Goal: Task Accomplishment & Management: Complete application form

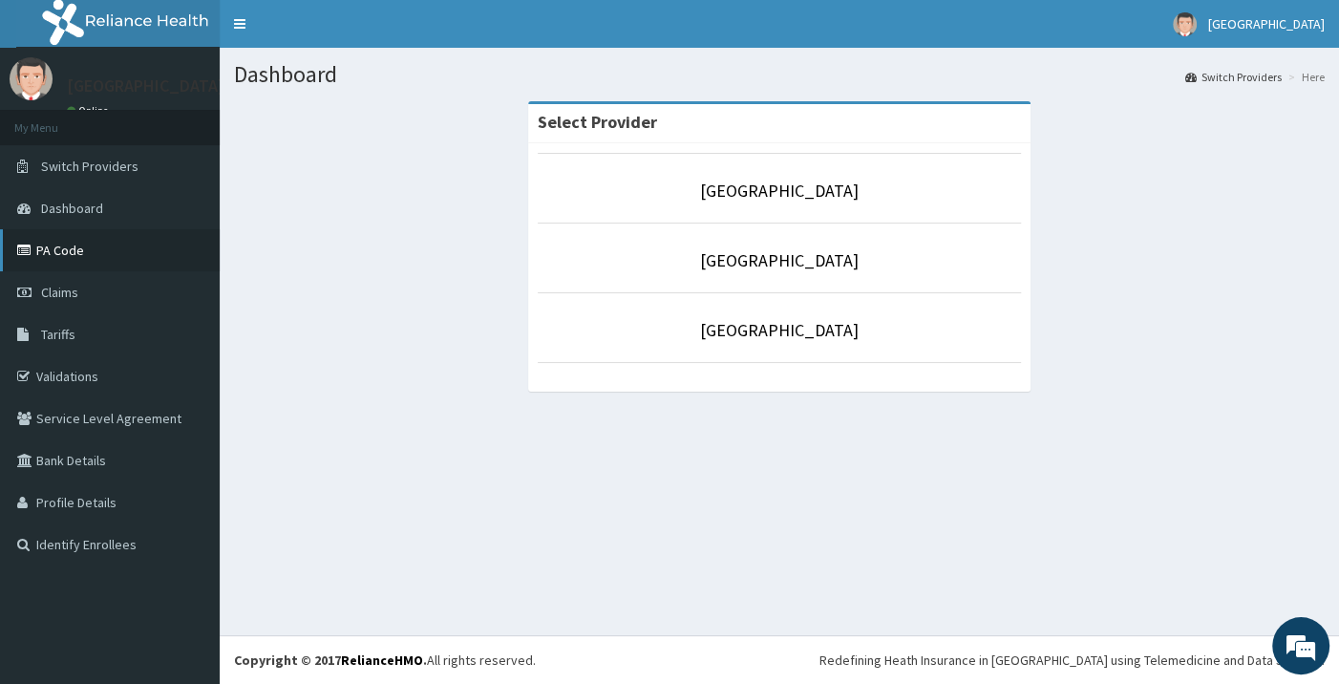
click at [50, 251] on link "PA Code" at bounding box center [110, 250] width 220 height 42
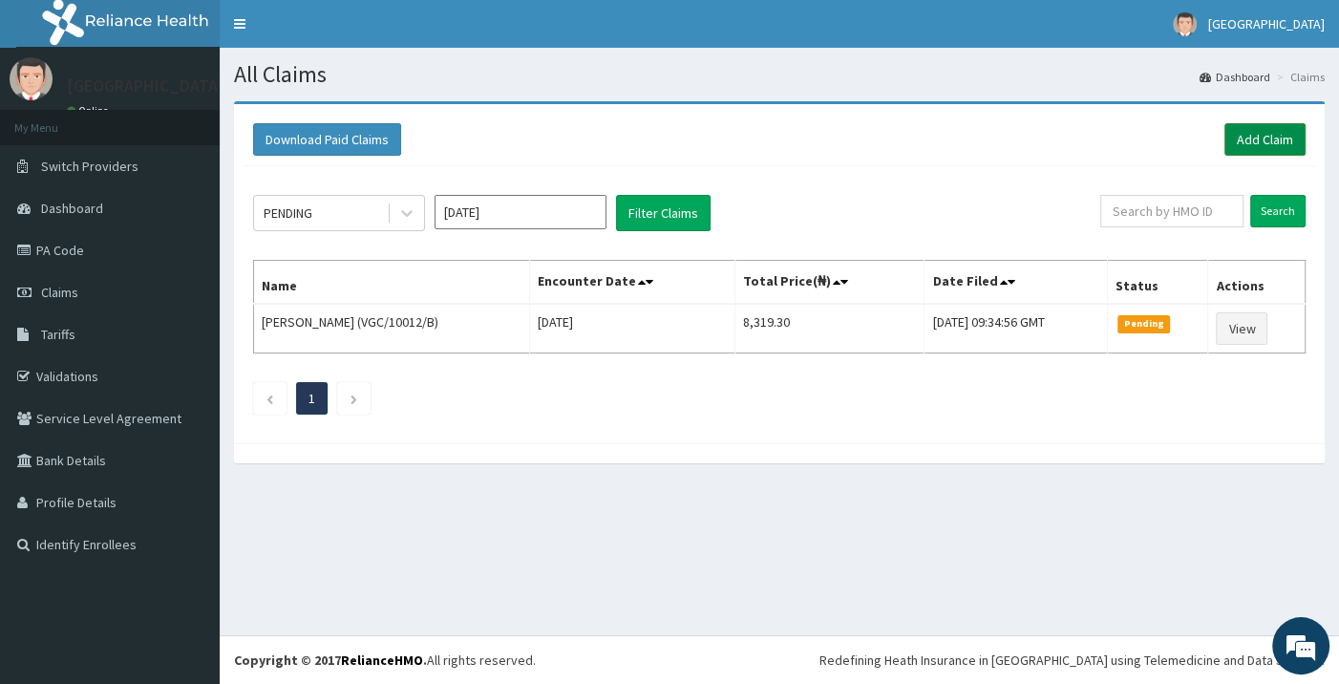
click at [1243, 141] on link "Add Claim" at bounding box center [1265, 139] width 81 height 32
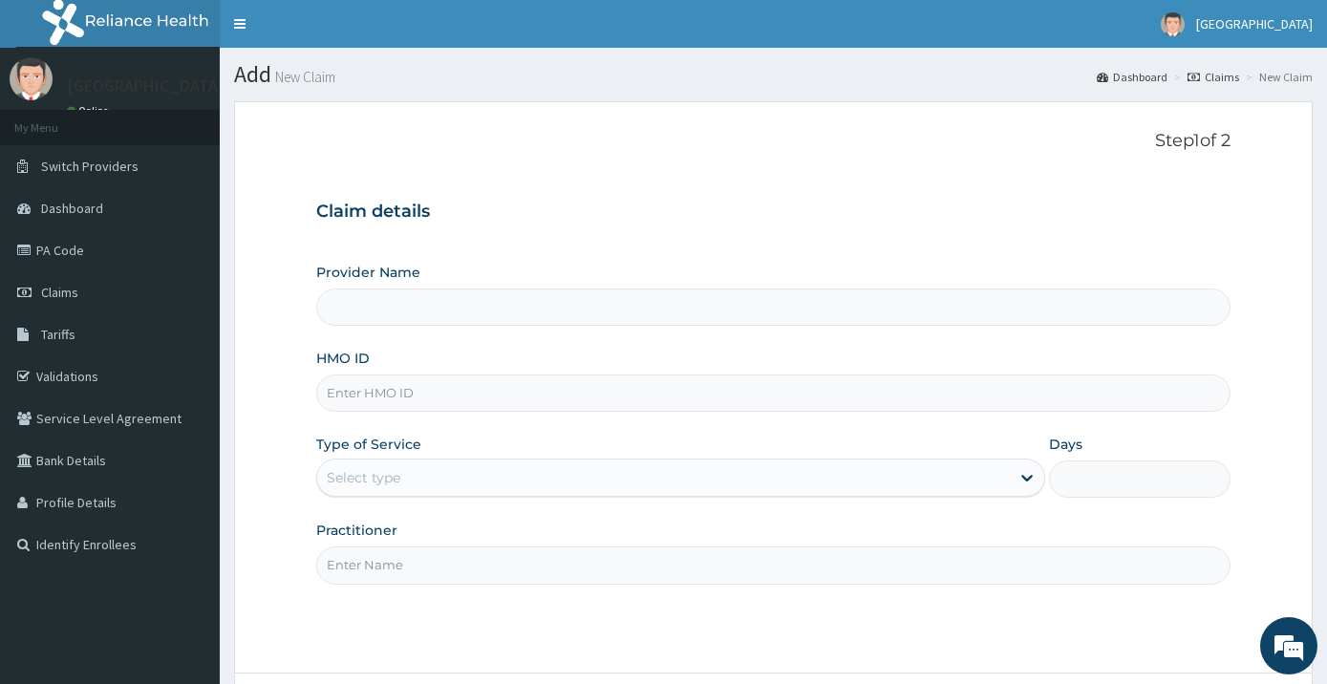
click at [586, 382] on input "HMO ID" at bounding box center [773, 392] width 915 height 37
type input "[GEOGRAPHIC_DATA]"
type input "AON/10012/A"
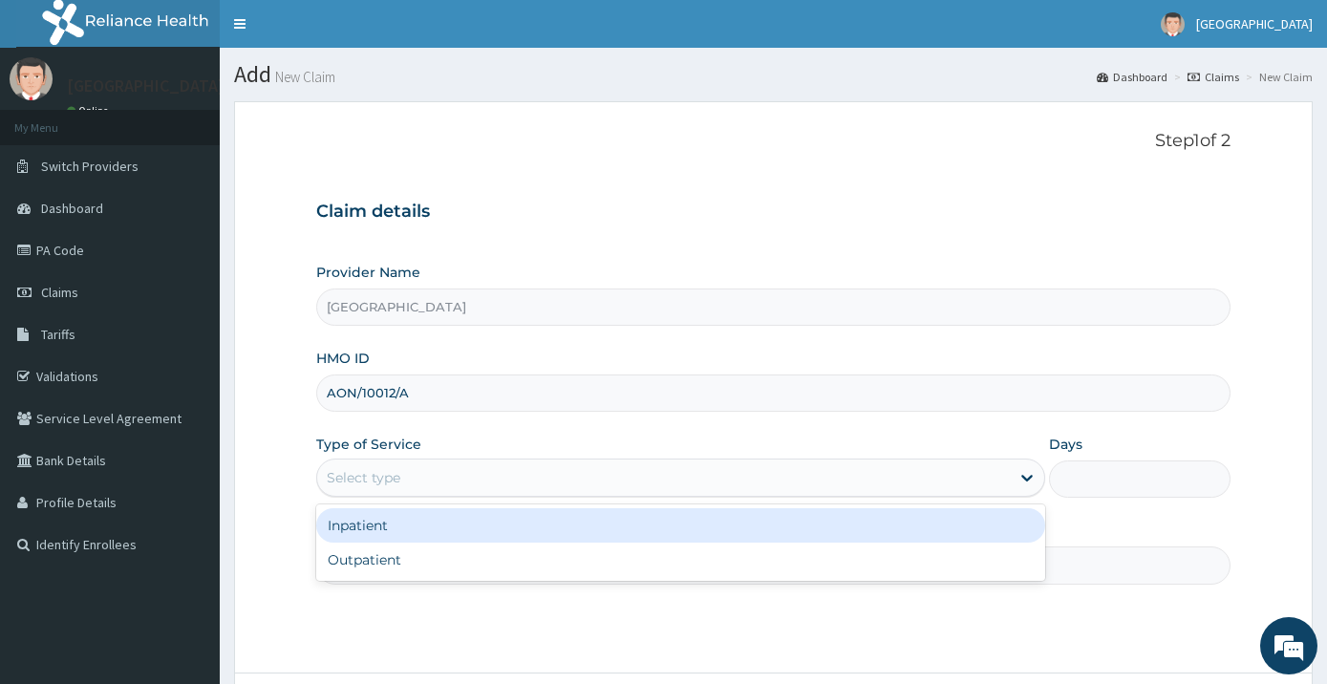
click at [492, 483] on div "Select type" at bounding box center [663, 477] width 693 height 31
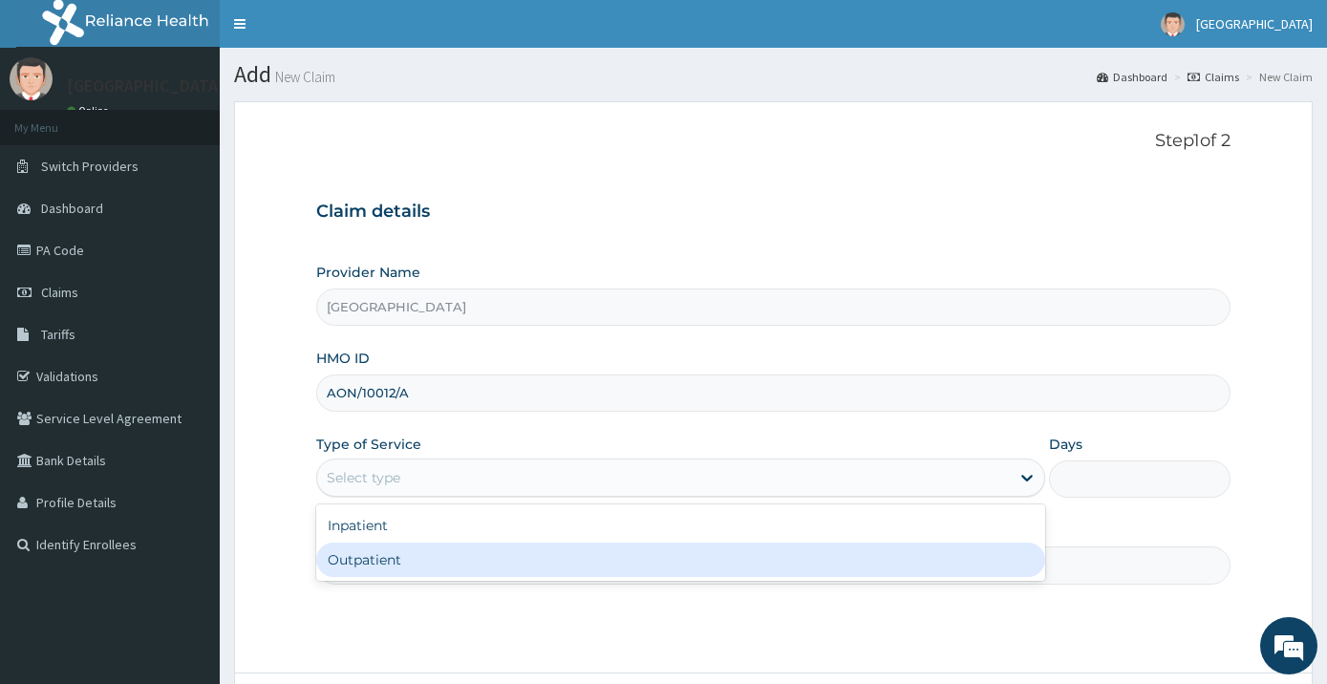
click at [450, 552] on div "Outpatient" at bounding box center [680, 560] width 729 height 34
type input "1"
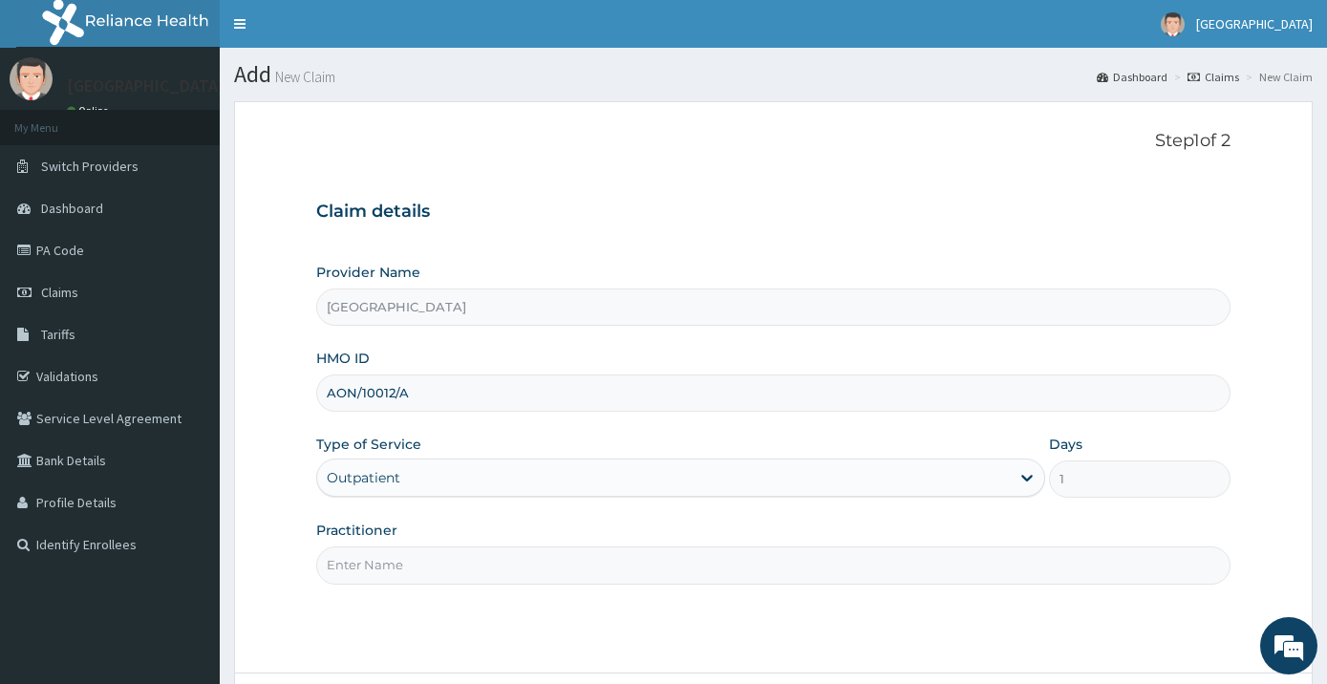
drag, startPoint x: 530, startPoint y: 568, endPoint x: 546, endPoint y: 562, distance: 17.6
click at [540, 565] on input "Practitioner" at bounding box center [773, 564] width 915 height 37
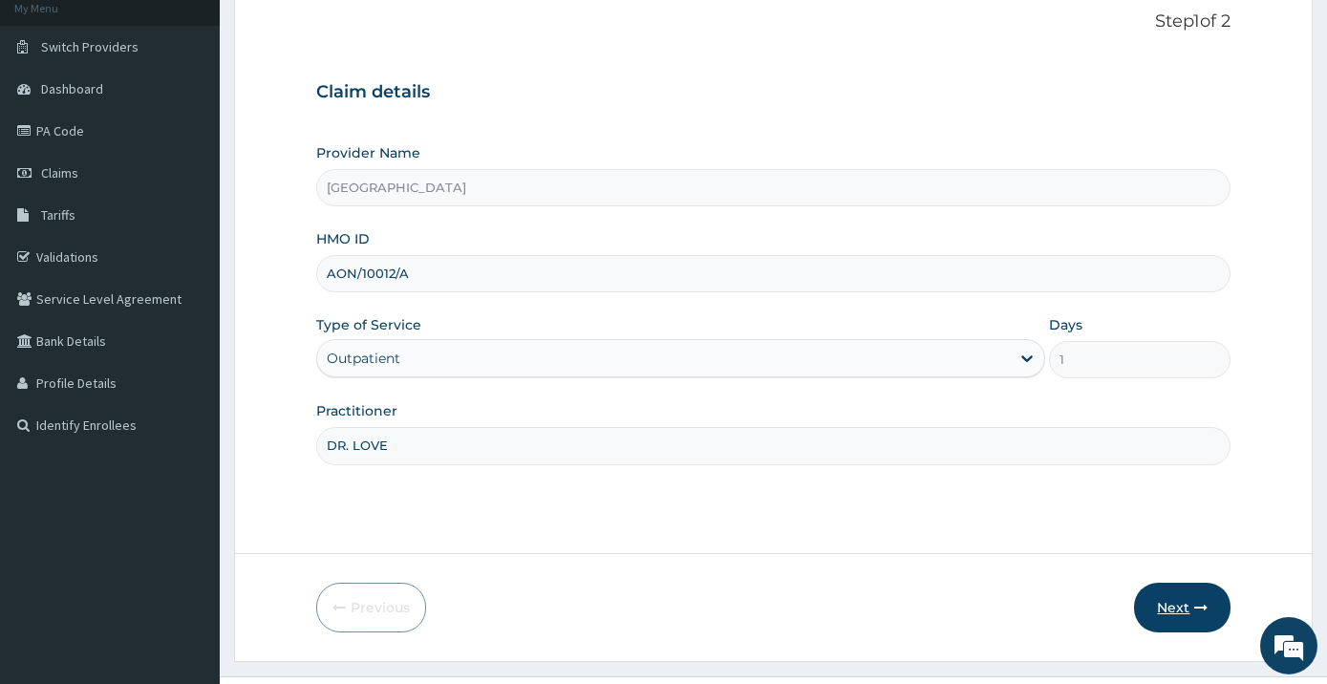
scroll to position [160, 0]
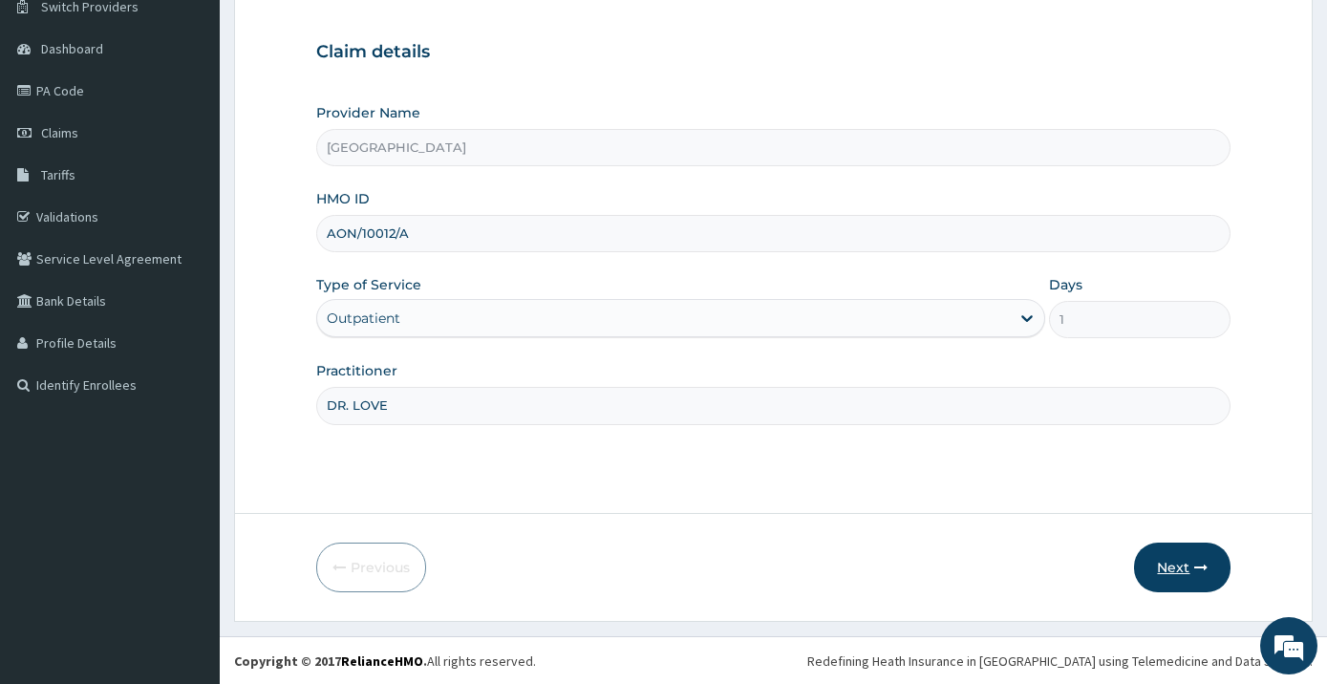
type input "DR. LOVE"
click at [1186, 571] on button "Next" at bounding box center [1182, 568] width 96 height 50
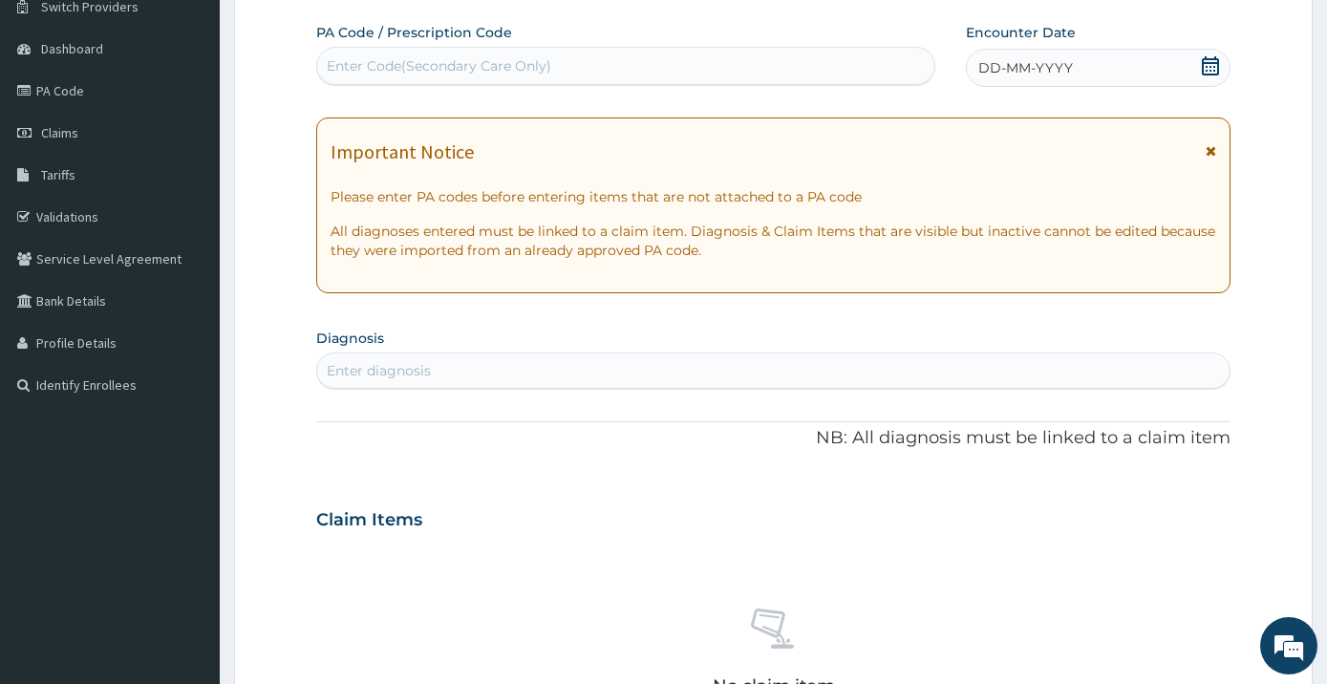
click at [695, 57] on div "Enter Code(Secondary Care Only)" at bounding box center [625, 66] width 617 height 31
type input "PA/81509E"
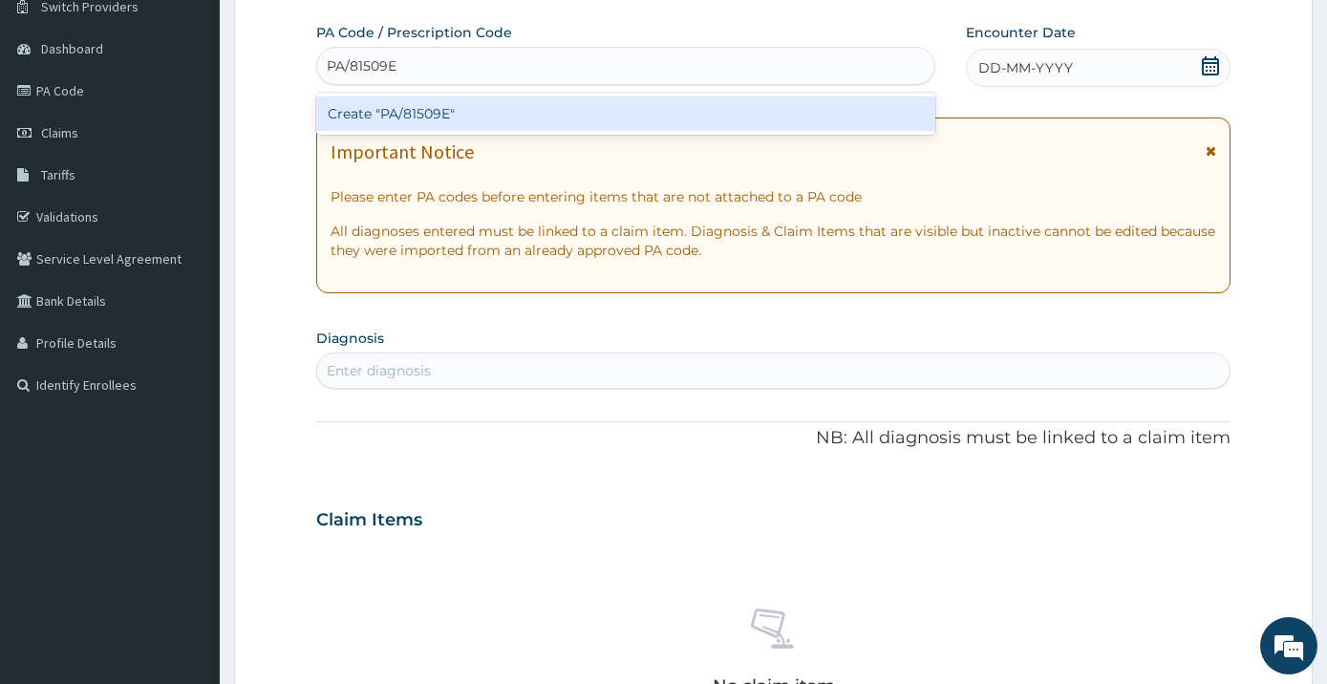
click at [778, 100] on div "Create "PA/81509E"" at bounding box center [625, 113] width 619 height 34
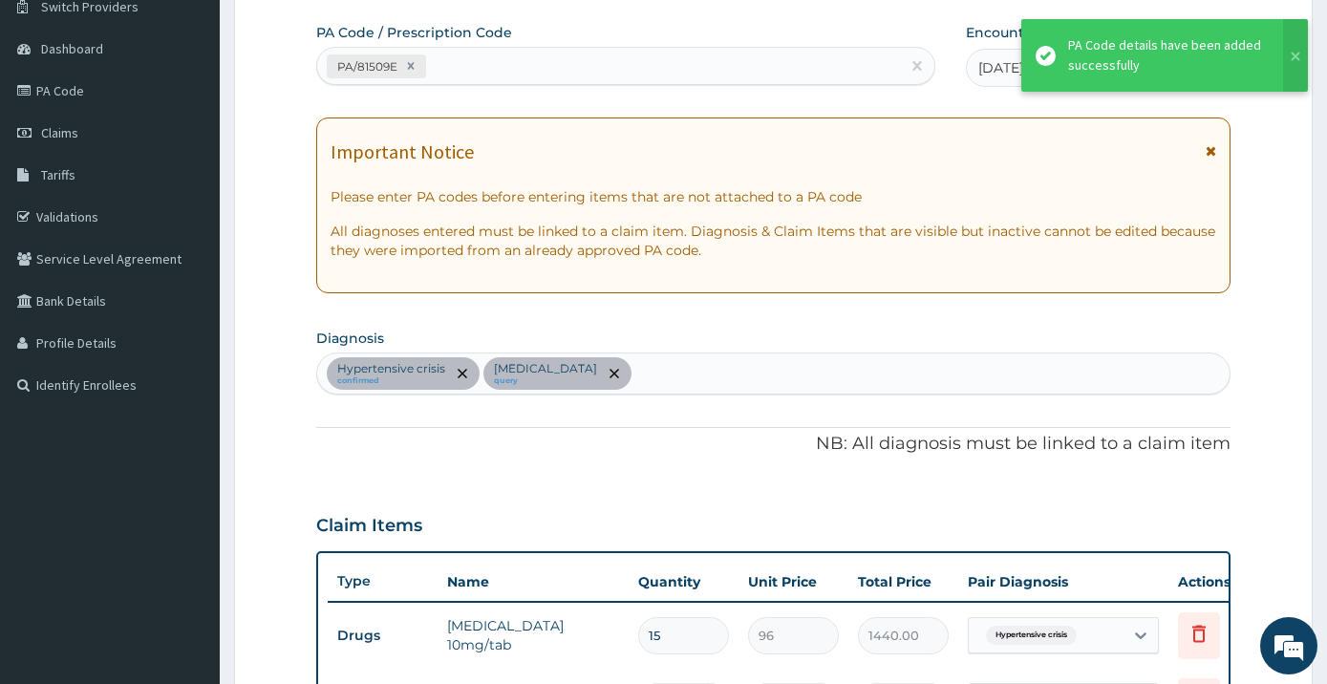
scroll to position [583, 0]
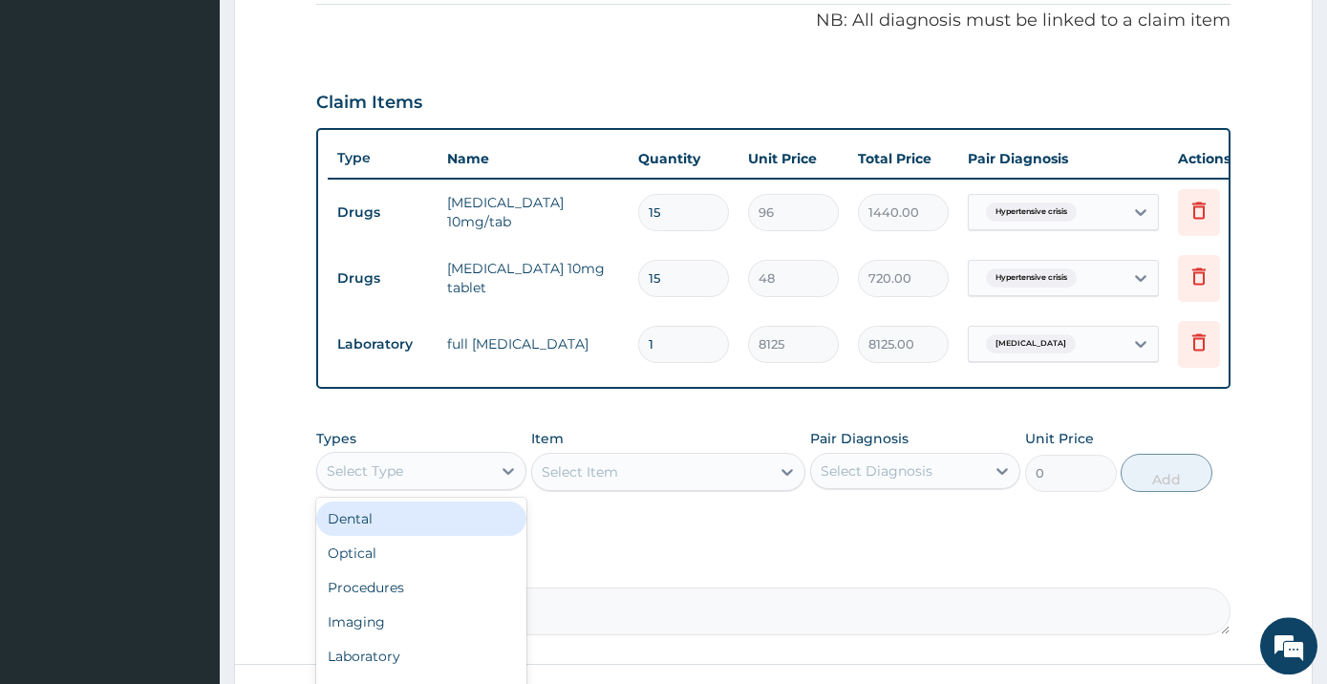
click at [423, 480] on div "Select Type" at bounding box center [404, 471] width 174 height 31
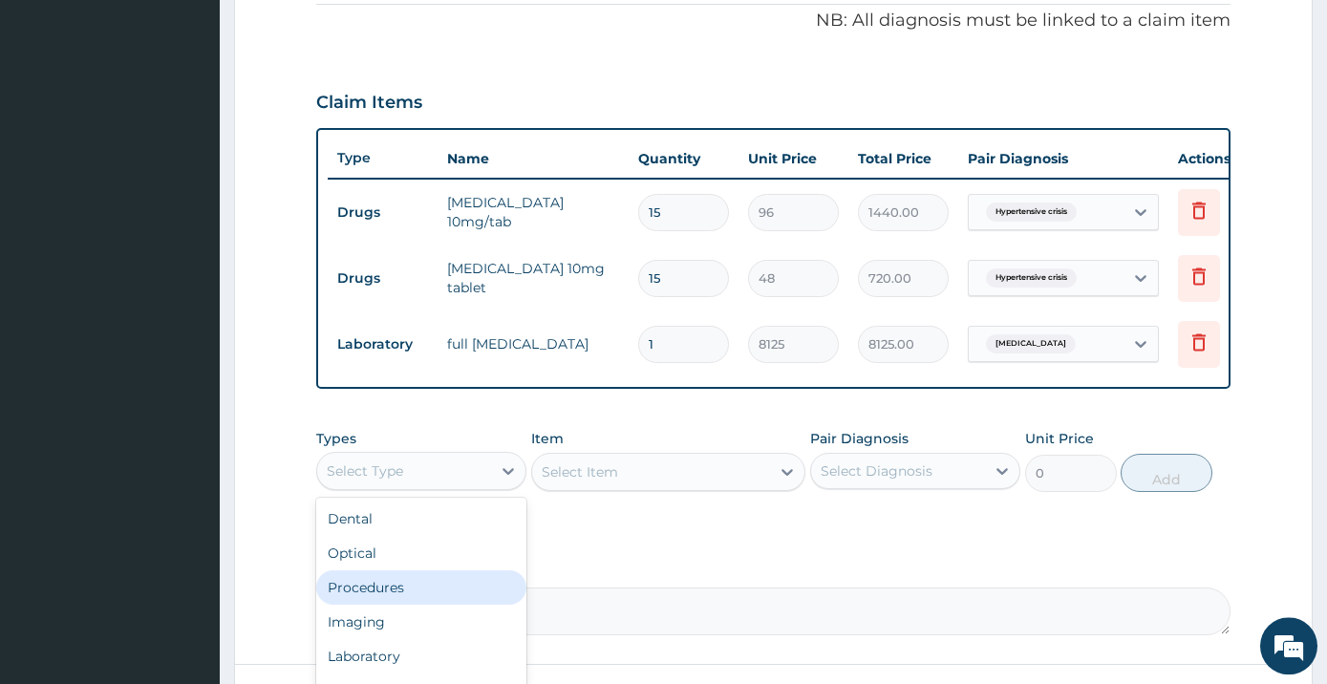
click at [429, 599] on div "Procedures" at bounding box center [421, 587] width 210 height 34
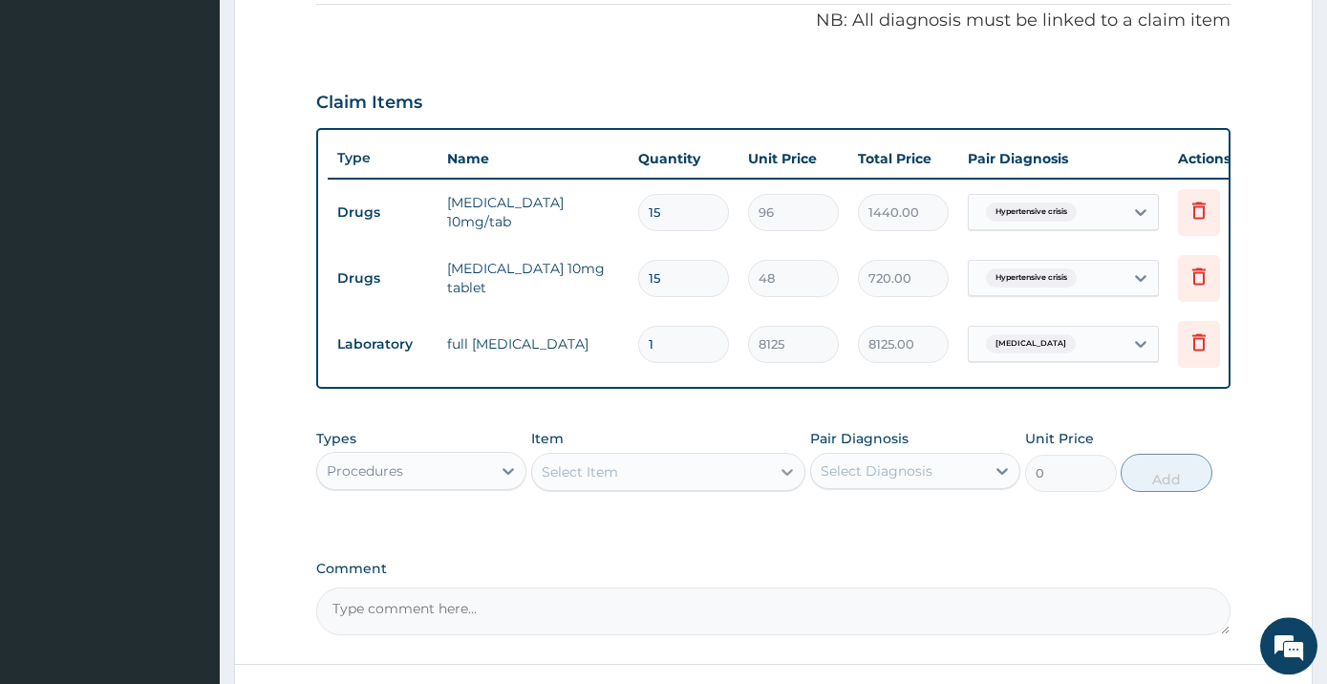
click at [780, 474] on icon at bounding box center [787, 471] width 19 height 19
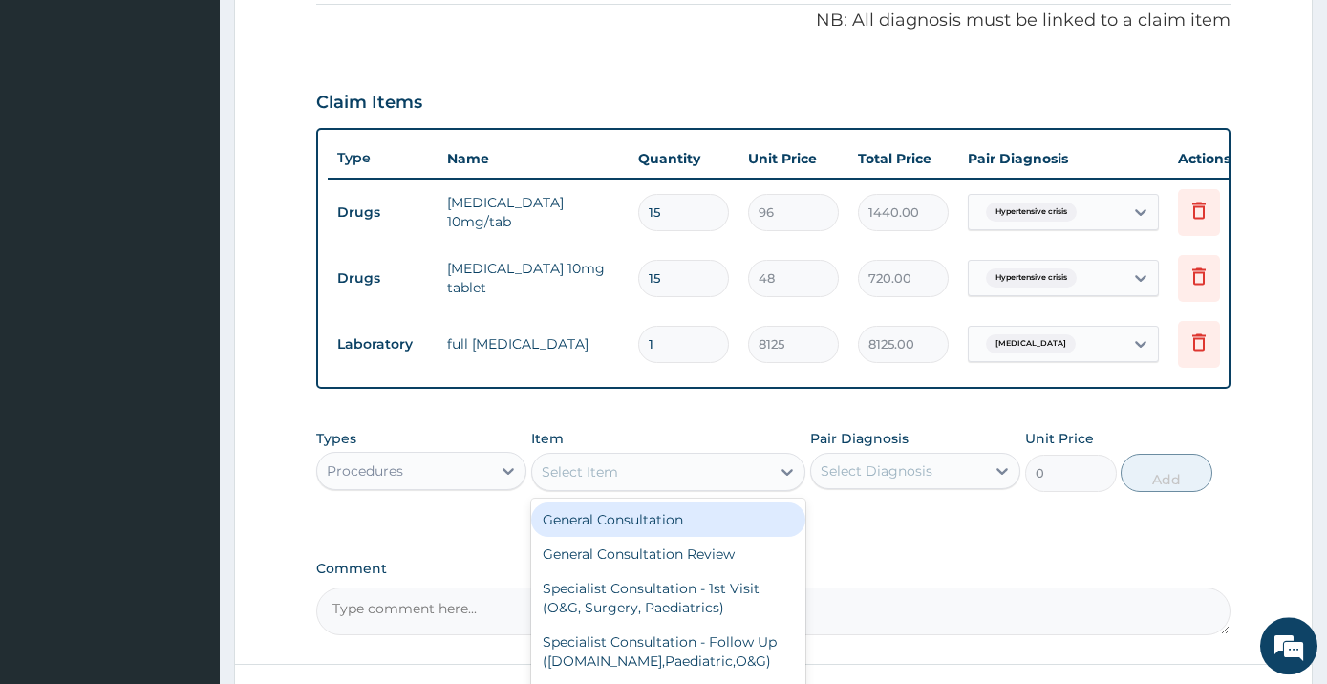
click at [753, 519] on div "General Consultation" at bounding box center [668, 519] width 274 height 34
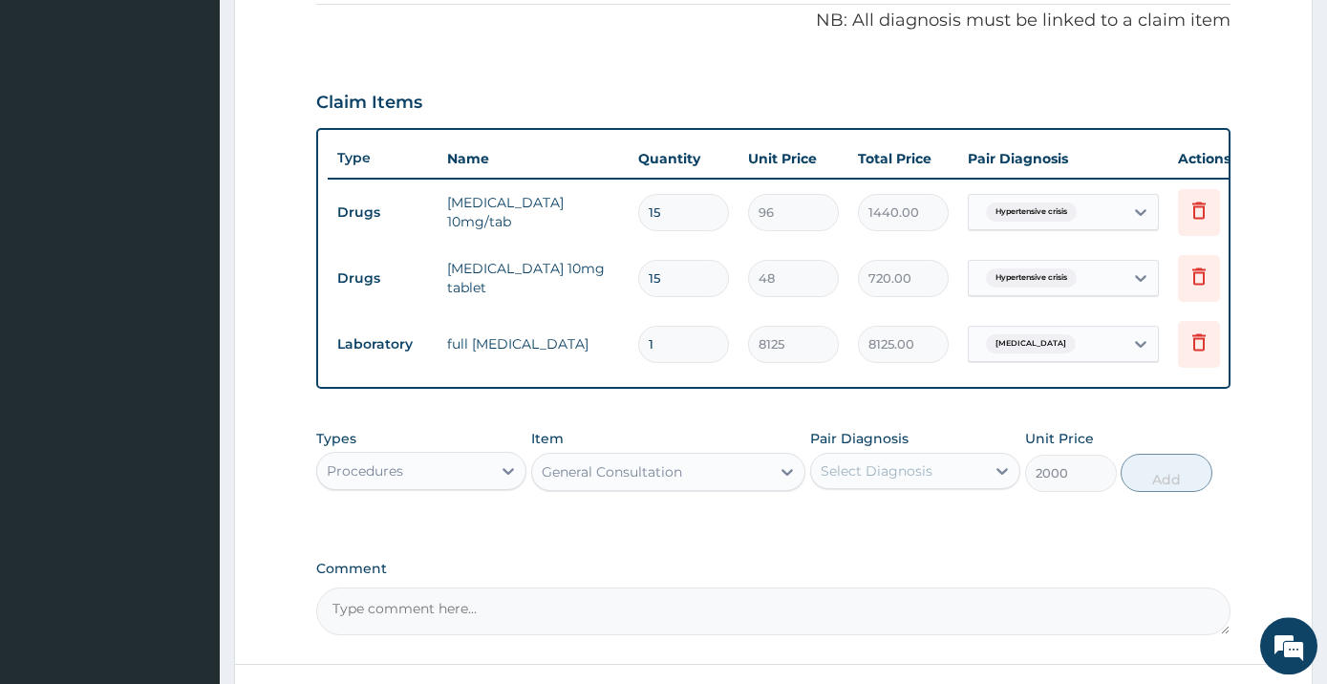
type input "2000"
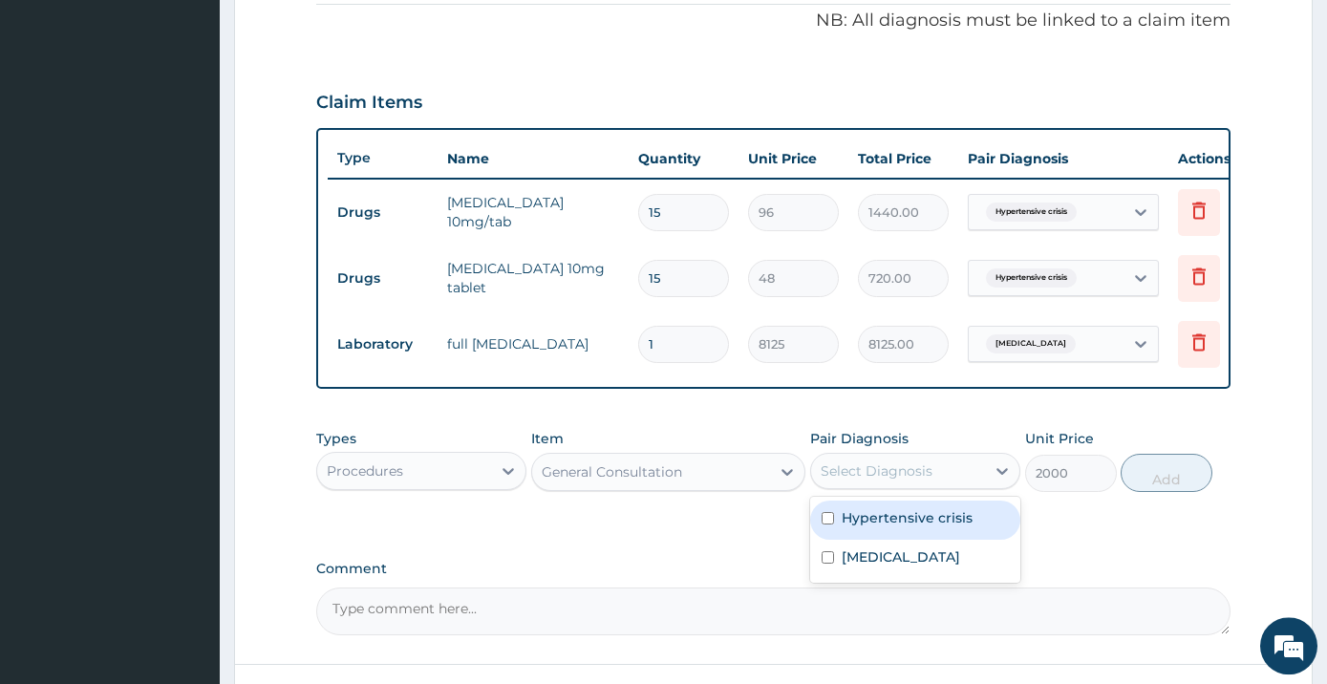
click at [871, 479] on div "Select Diagnosis" at bounding box center [877, 470] width 112 height 19
click at [874, 525] on label "Hypertensive crisis" at bounding box center [907, 517] width 131 height 19
checkbox input "true"
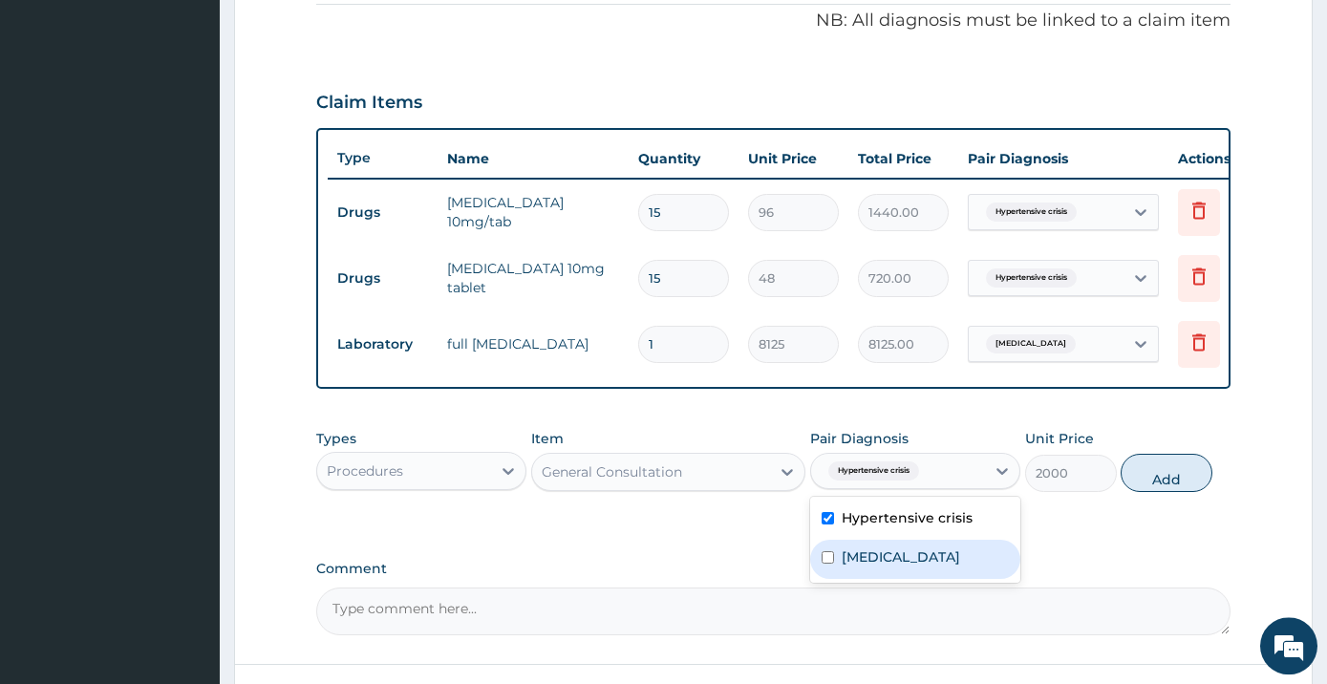
click at [871, 579] on div "Hyperlipidemia" at bounding box center [915, 559] width 210 height 39
checkbox input "true"
click at [1172, 492] on button "Add" at bounding box center [1167, 473] width 92 height 38
type input "0"
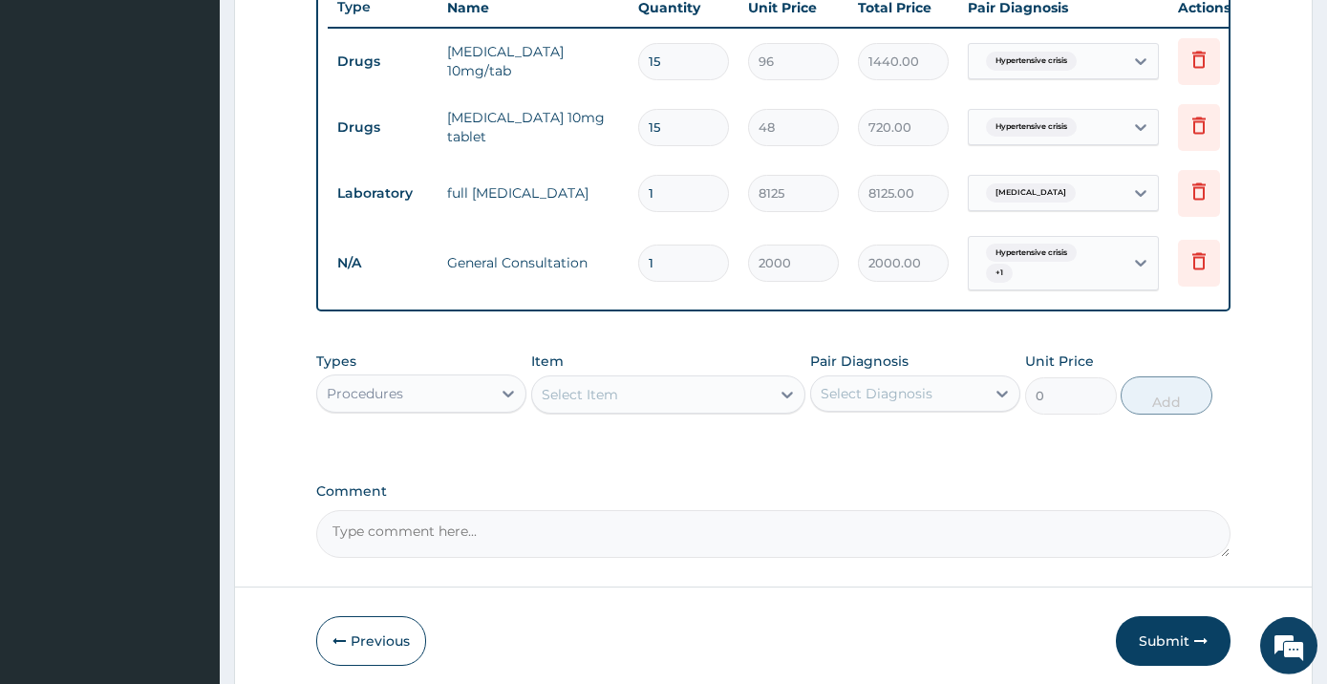
scroll to position [817, 0]
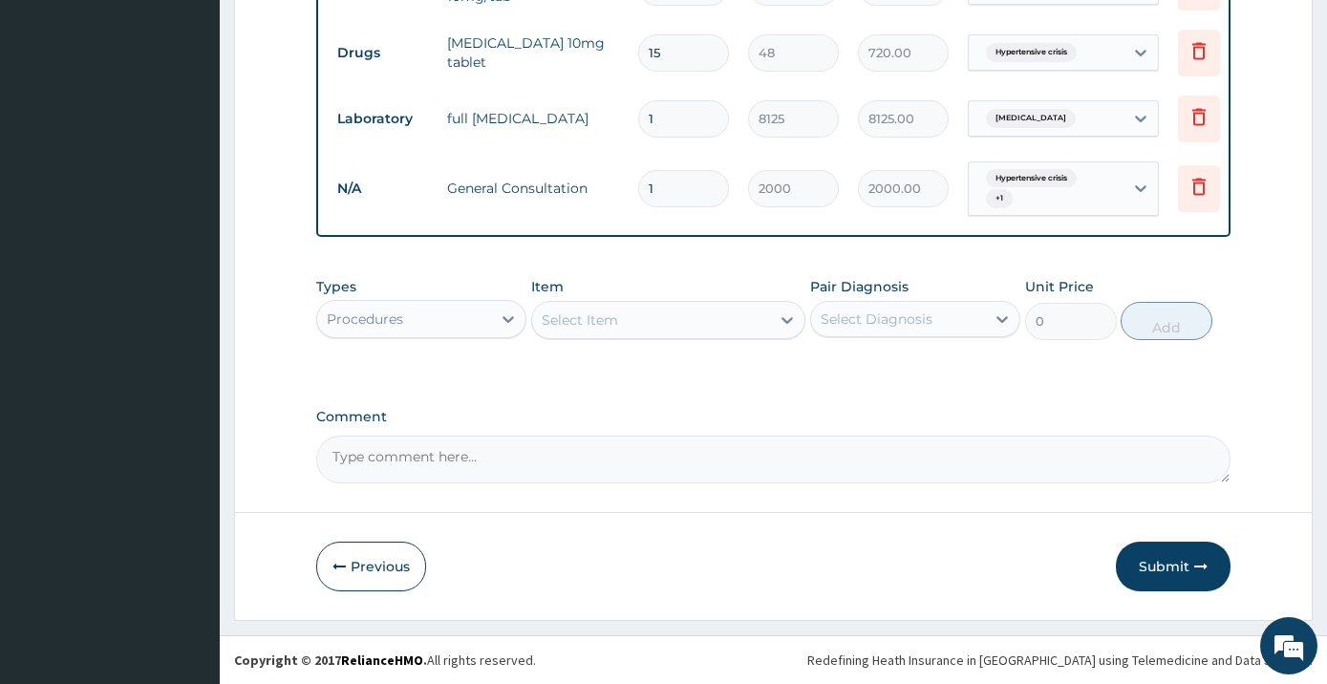
click at [1171, 566] on button "Submit" at bounding box center [1173, 567] width 115 height 50
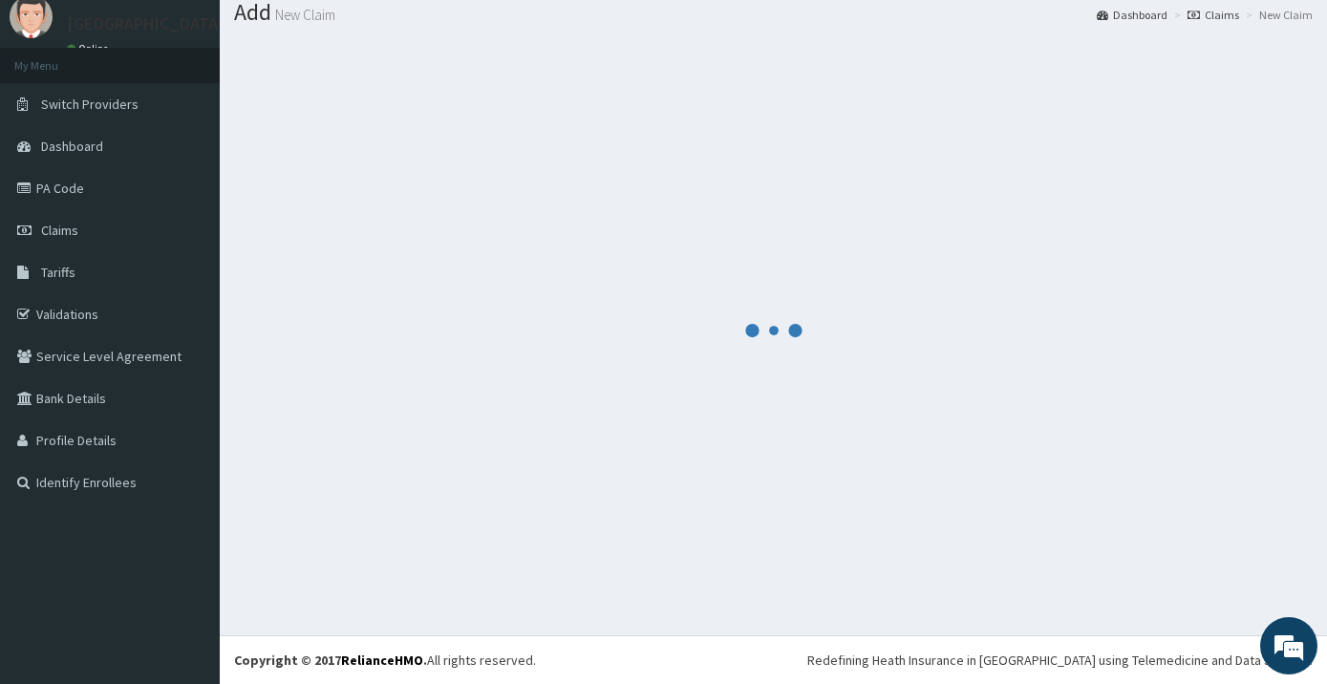
scroll to position [61, 0]
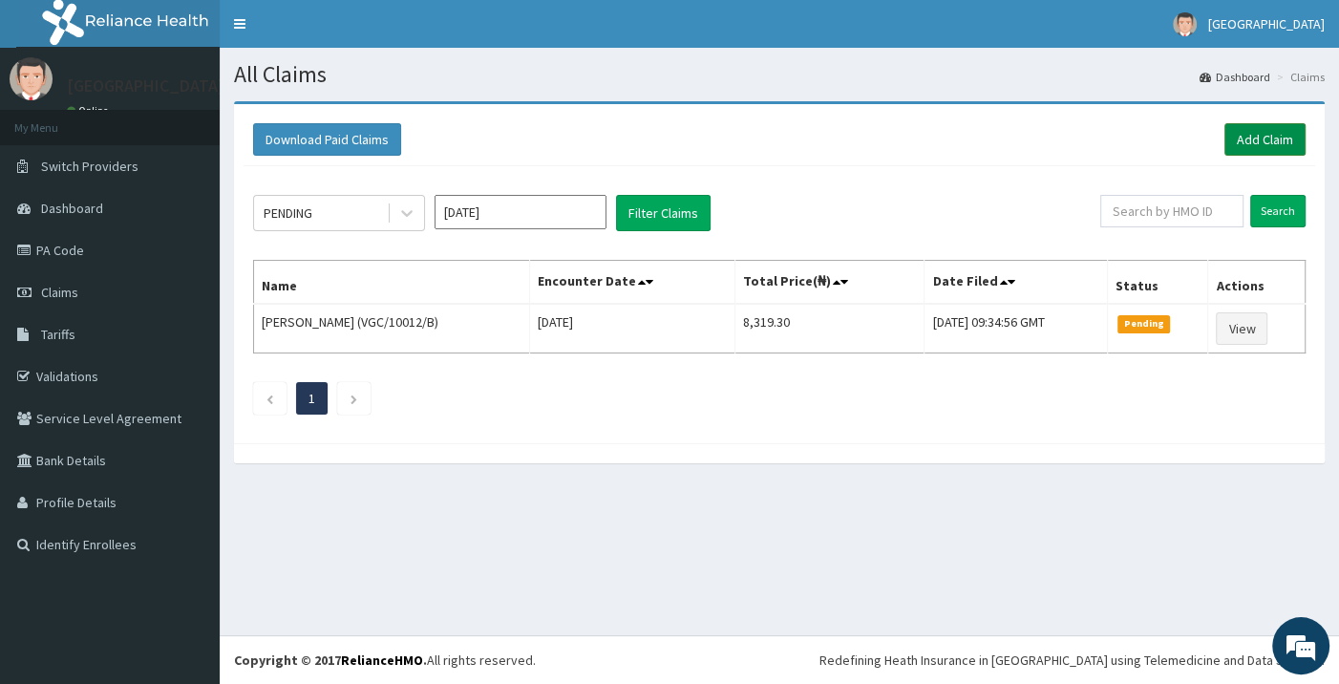
click at [1271, 130] on link "Add Claim" at bounding box center [1265, 139] width 81 height 32
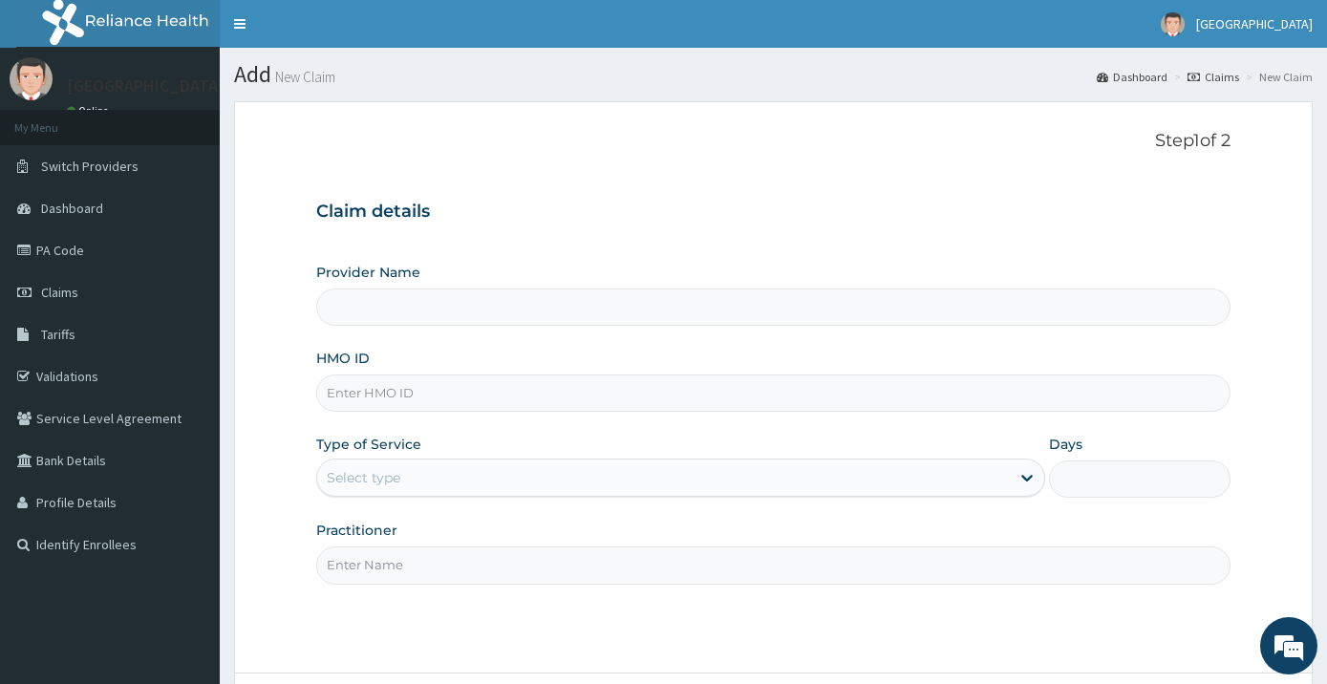
type input "[GEOGRAPHIC_DATA]"
click at [417, 381] on input "HMO ID" at bounding box center [773, 392] width 915 height 37
type input "b"
type input "BIV/10001/A"
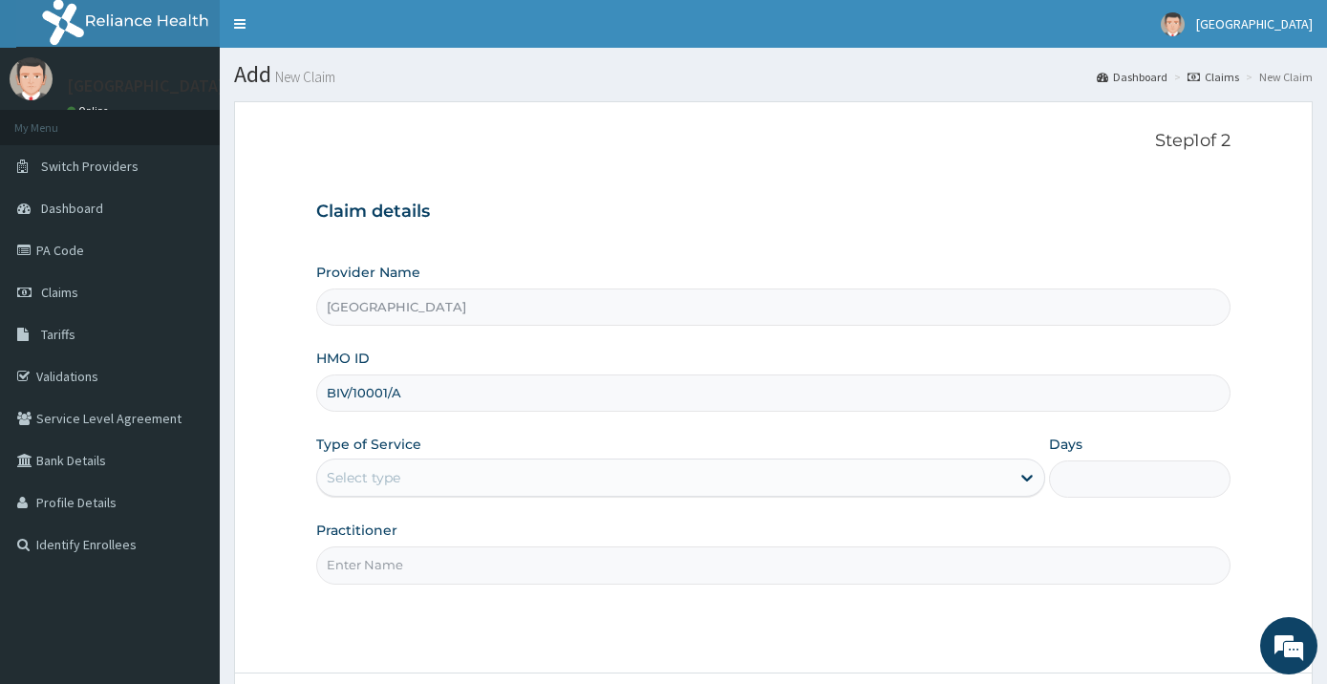
click at [462, 463] on div "Select type" at bounding box center [663, 477] width 693 height 31
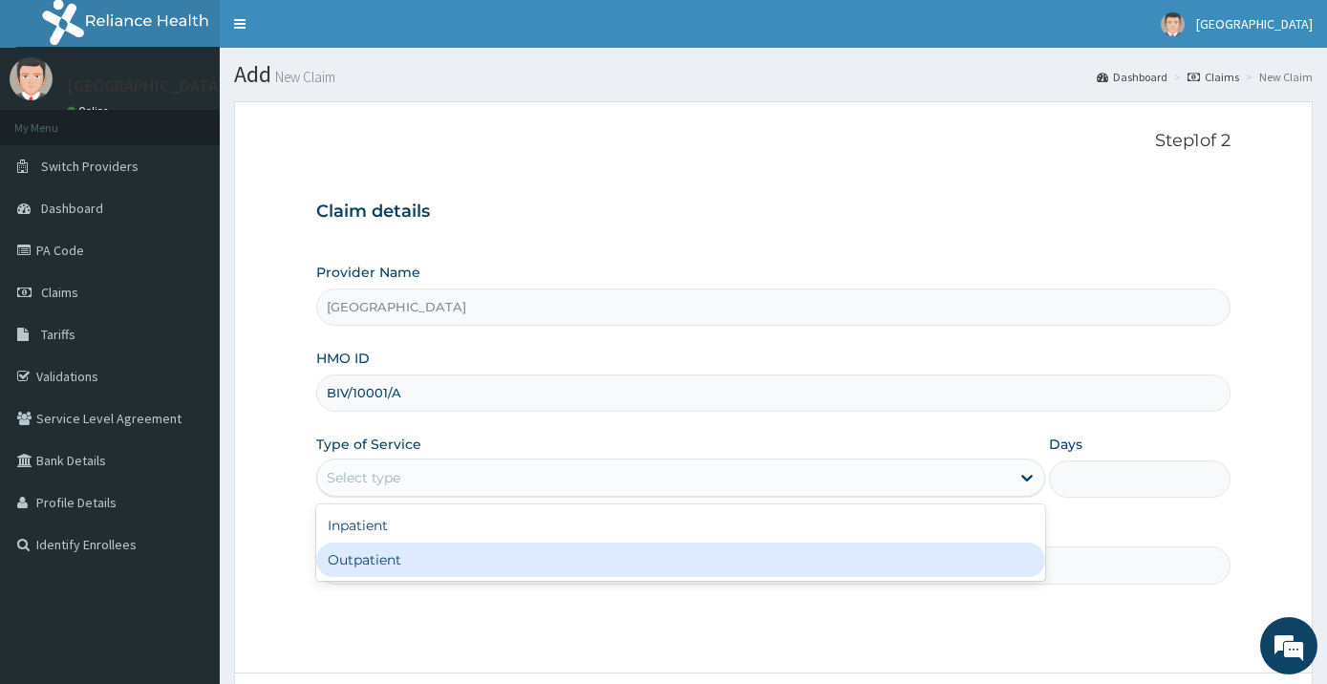
click at [445, 562] on div "Outpatient" at bounding box center [680, 560] width 729 height 34
type input "1"
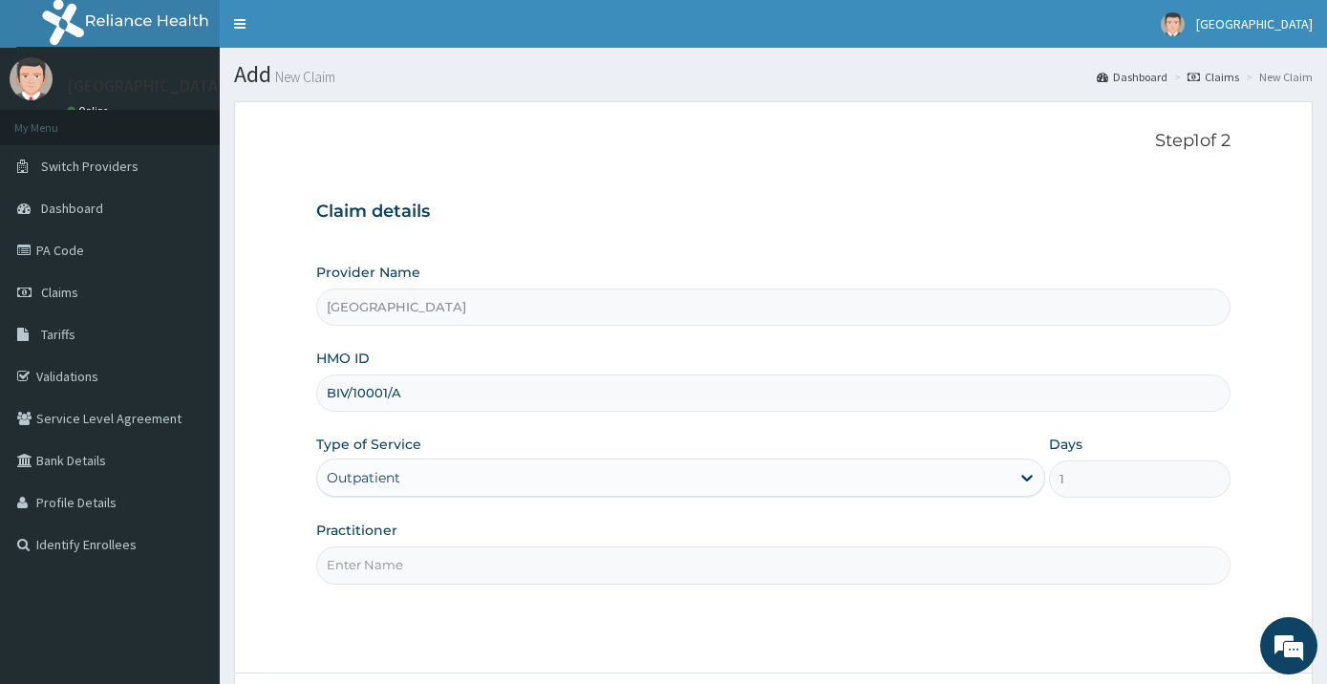
click at [486, 566] on input "Practitioner" at bounding box center [773, 564] width 915 height 37
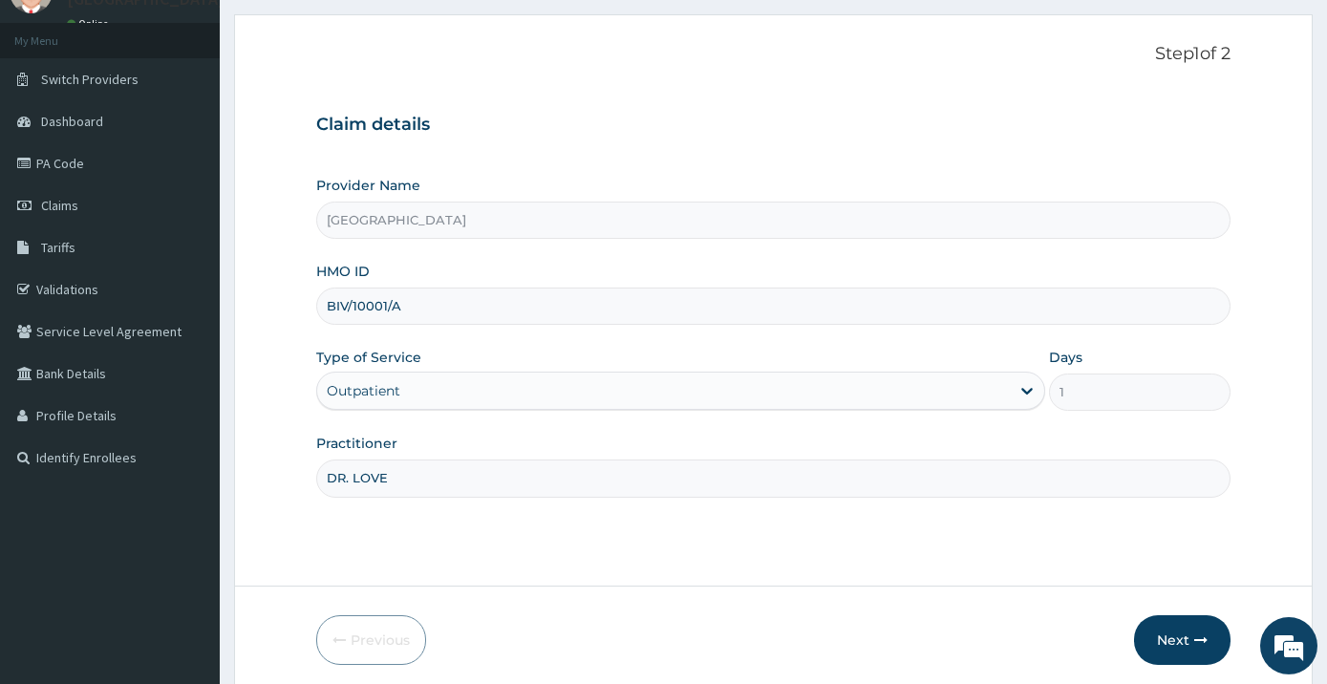
scroll to position [160, 0]
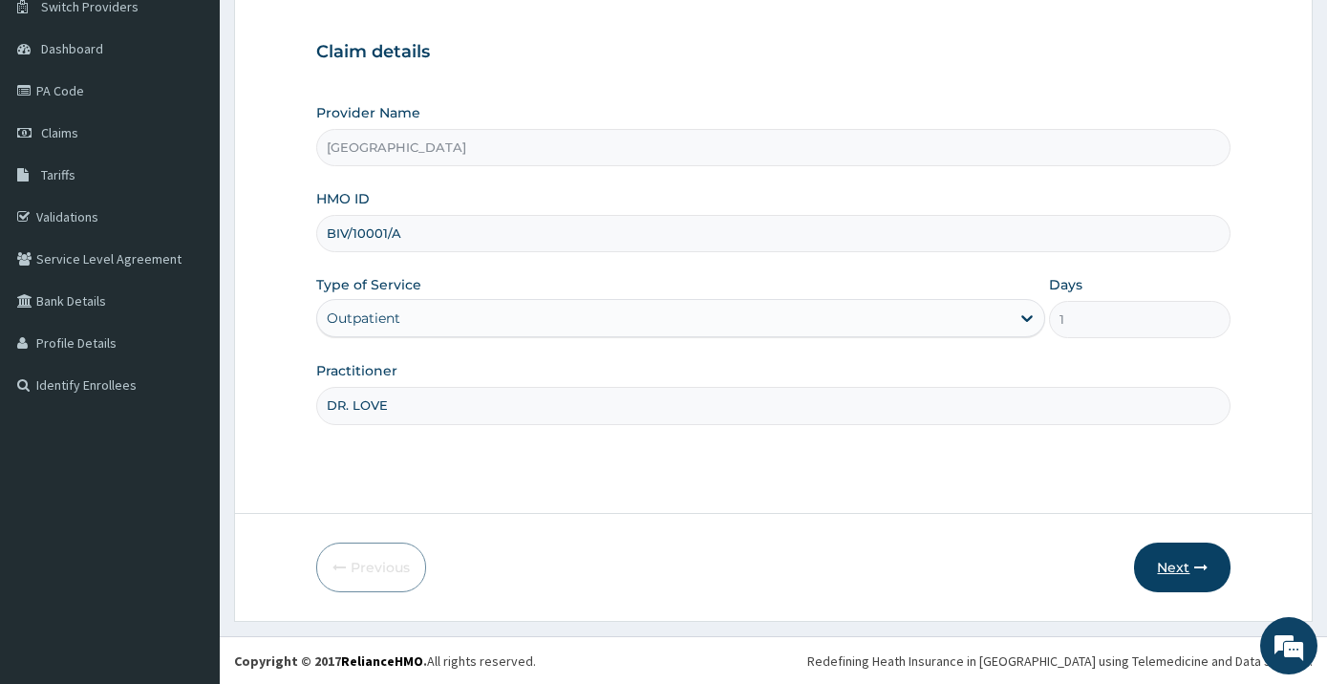
type input "DR. LOVE"
click at [1166, 565] on button "Next" at bounding box center [1182, 568] width 96 height 50
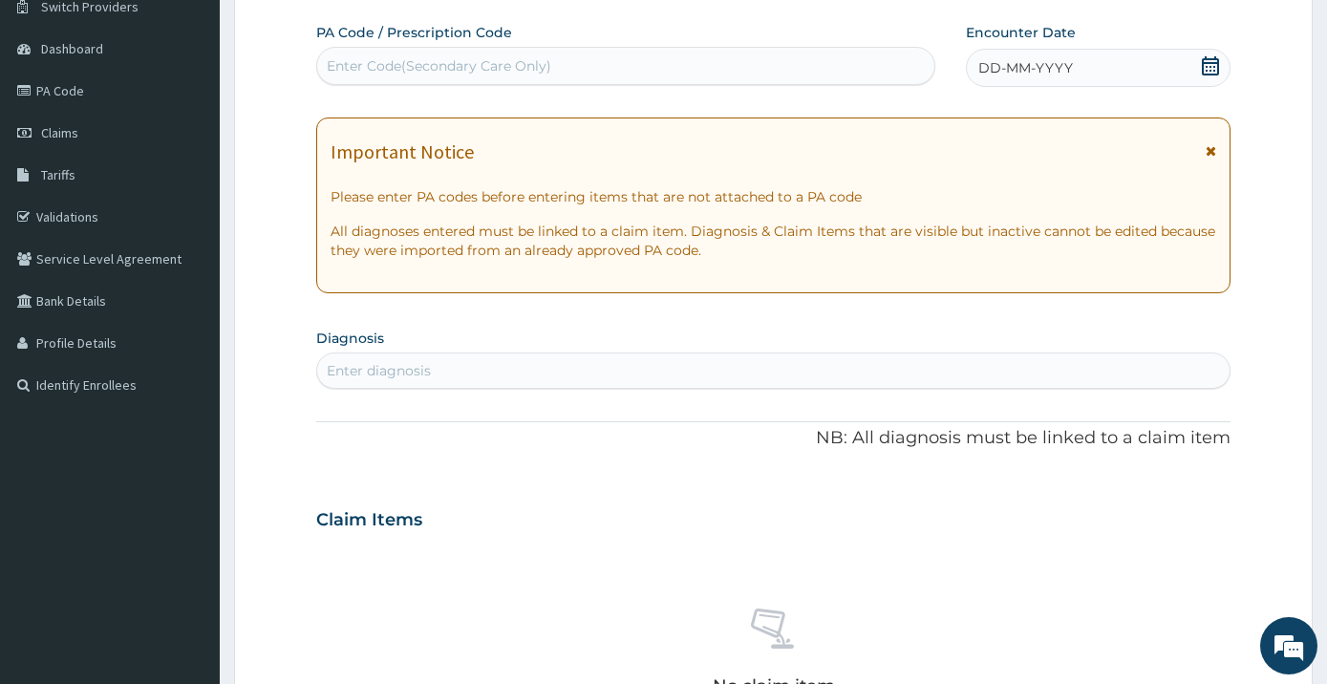
click at [550, 66] on div "Enter Code(Secondary Care Only)" at bounding box center [625, 66] width 617 height 31
type input "PA/491/FF"
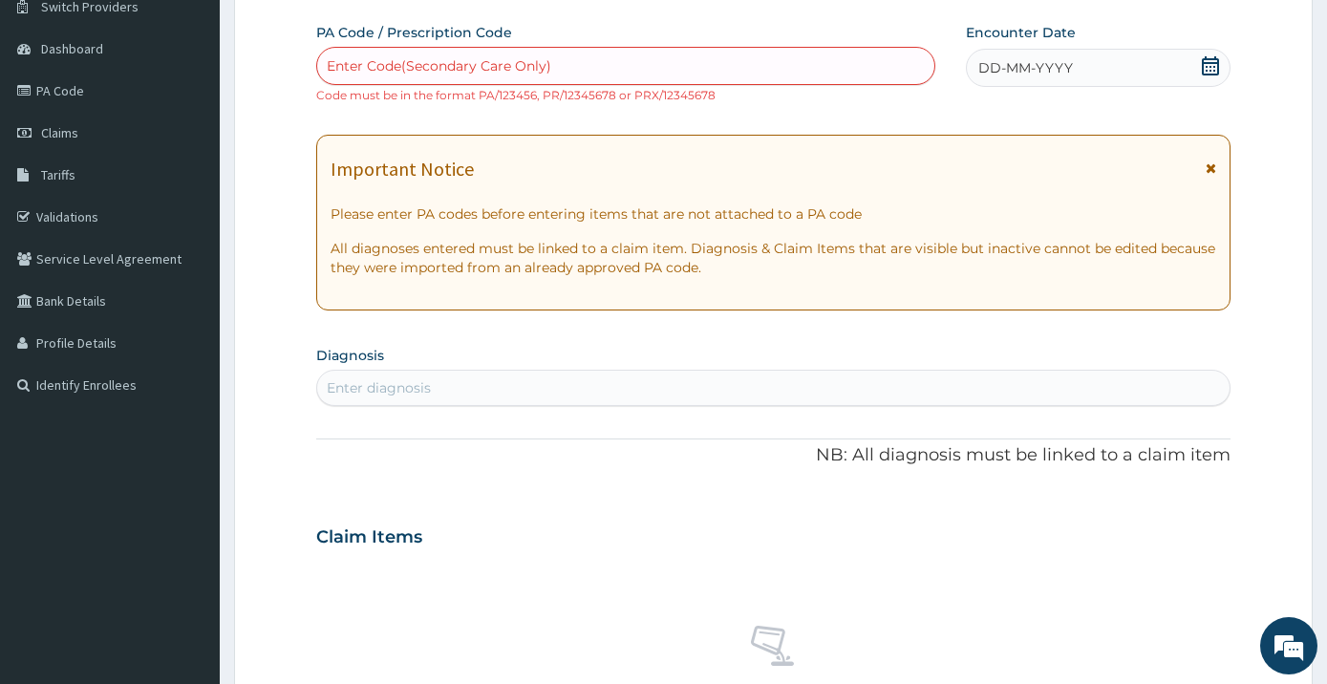
paste input "PA/4911FF"
type input "PA/4911FF"
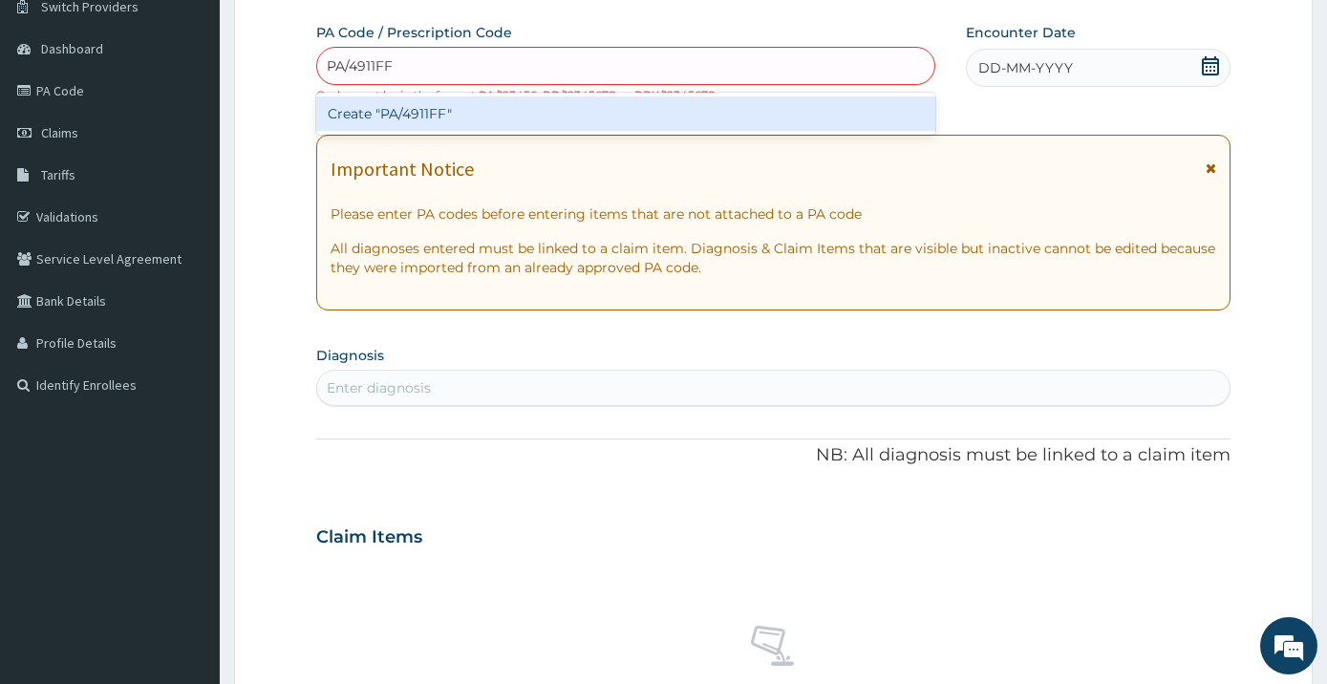
click at [400, 107] on div "Create "PA/4911FF"" at bounding box center [625, 113] width 619 height 34
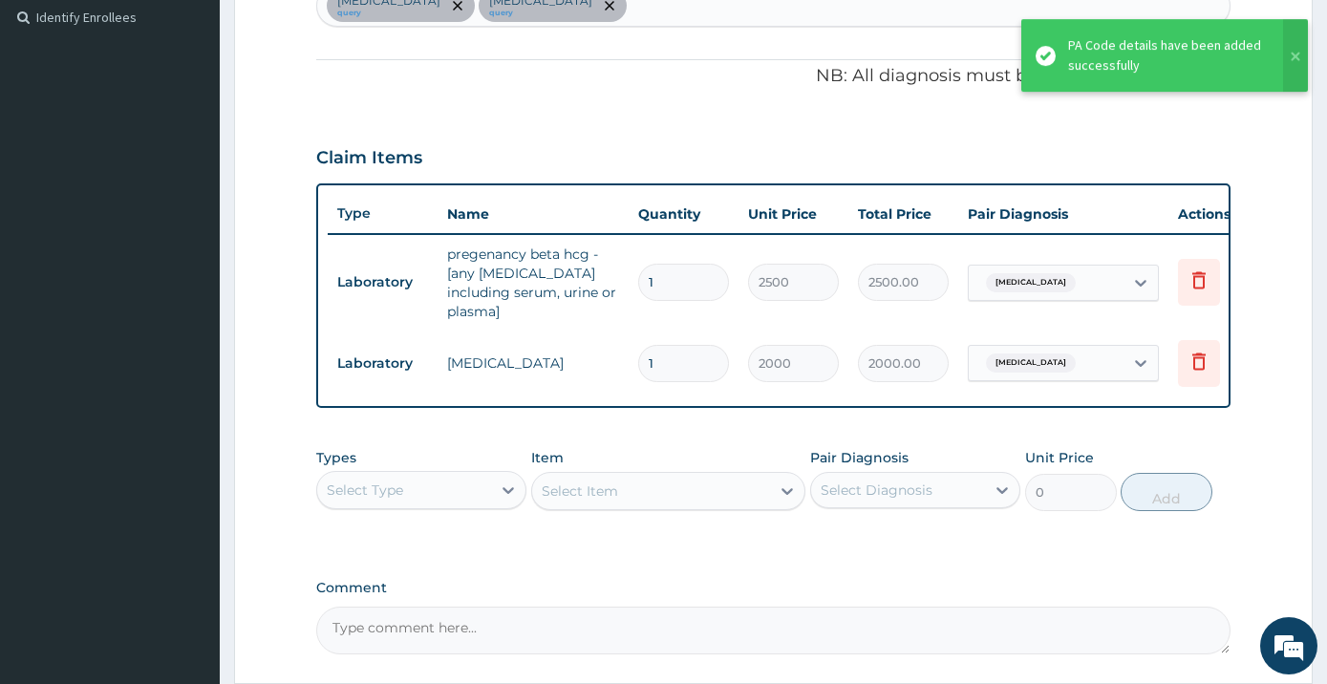
scroll to position [631, 0]
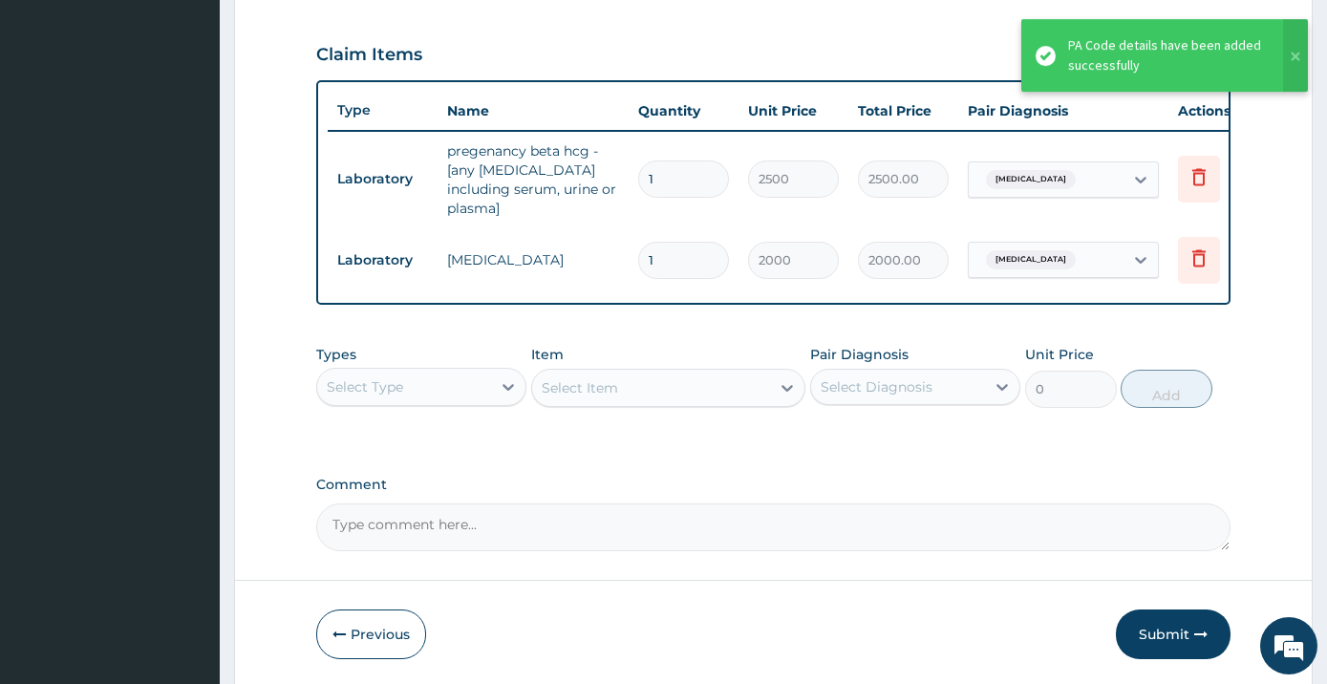
click at [469, 379] on div "Select Type" at bounding box center [404, 387] width 174 height 31
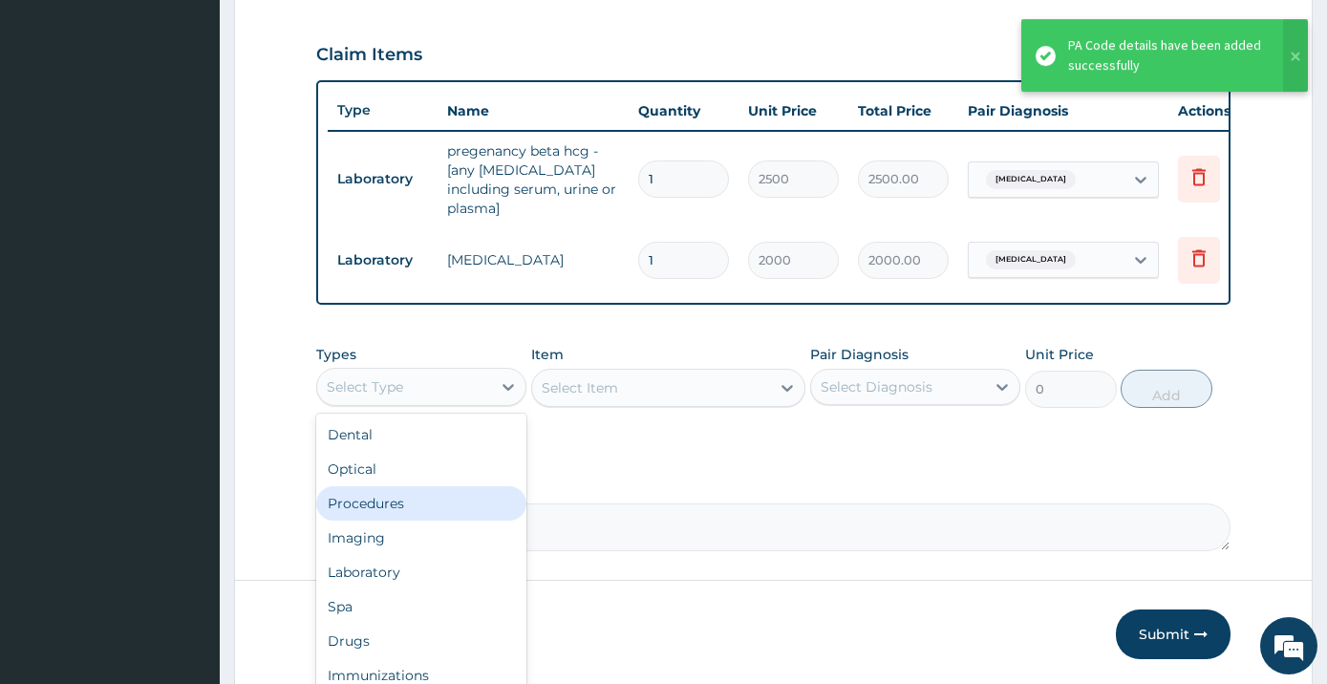
click at [426, 491] on div "Procedures" at bounding box center [421, 503] width 210 height 34
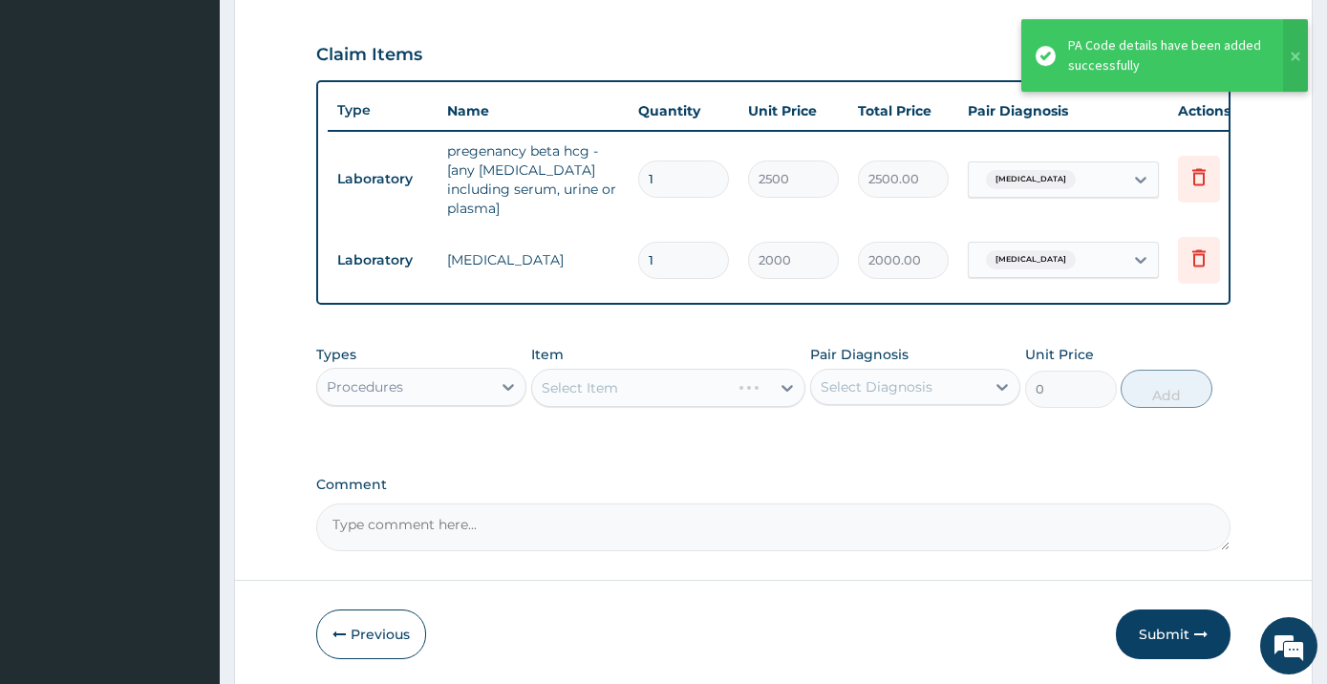
click at [753, 374] on div "Select Item" at bounding box center [668, 388] width 274 height 38
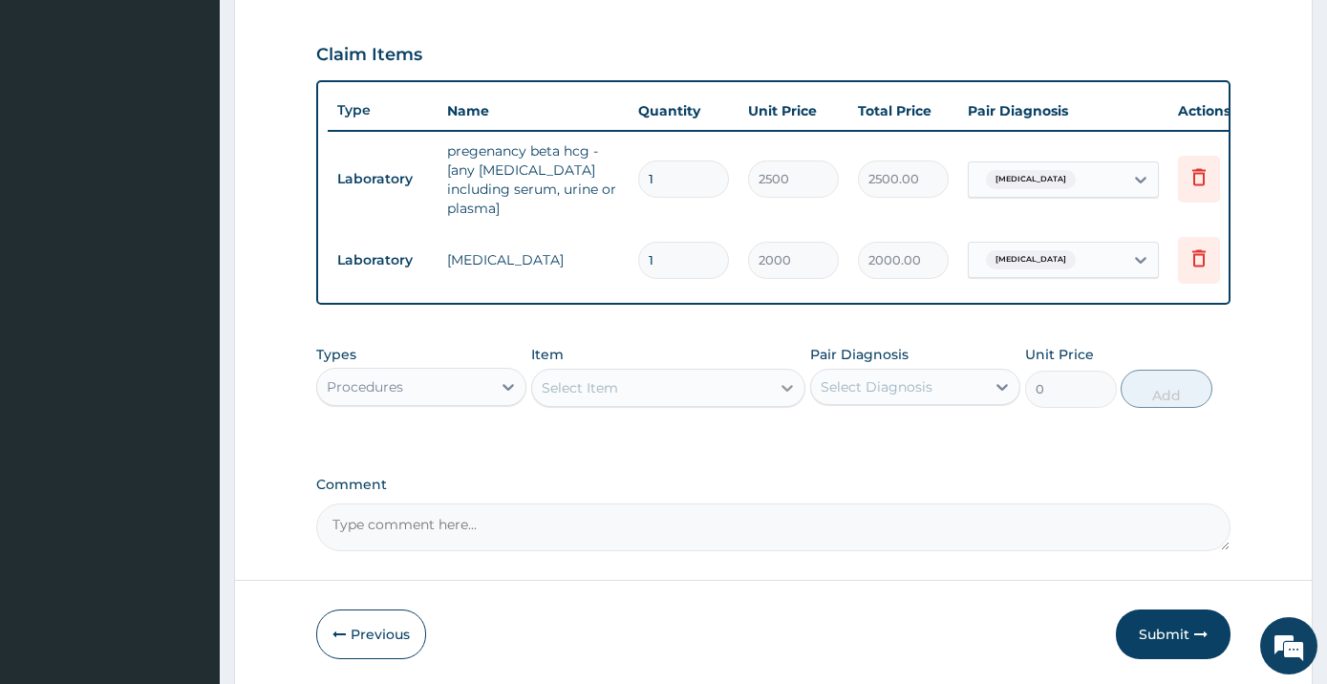
click at [776, 383] on div at bounding box center [787, 388] width 34 height 34
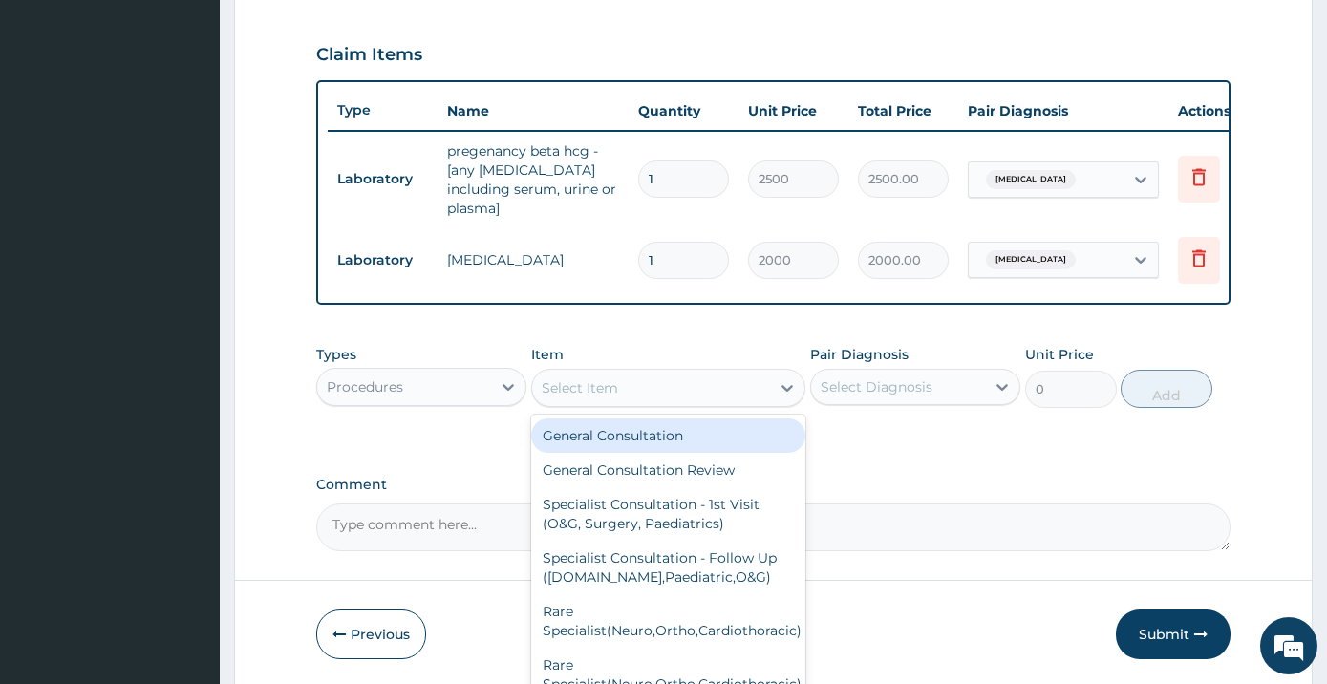
click at [761, 426] on div "General Consultation" at bounding box center [668, 435] width 274 height 34
type input "2000"
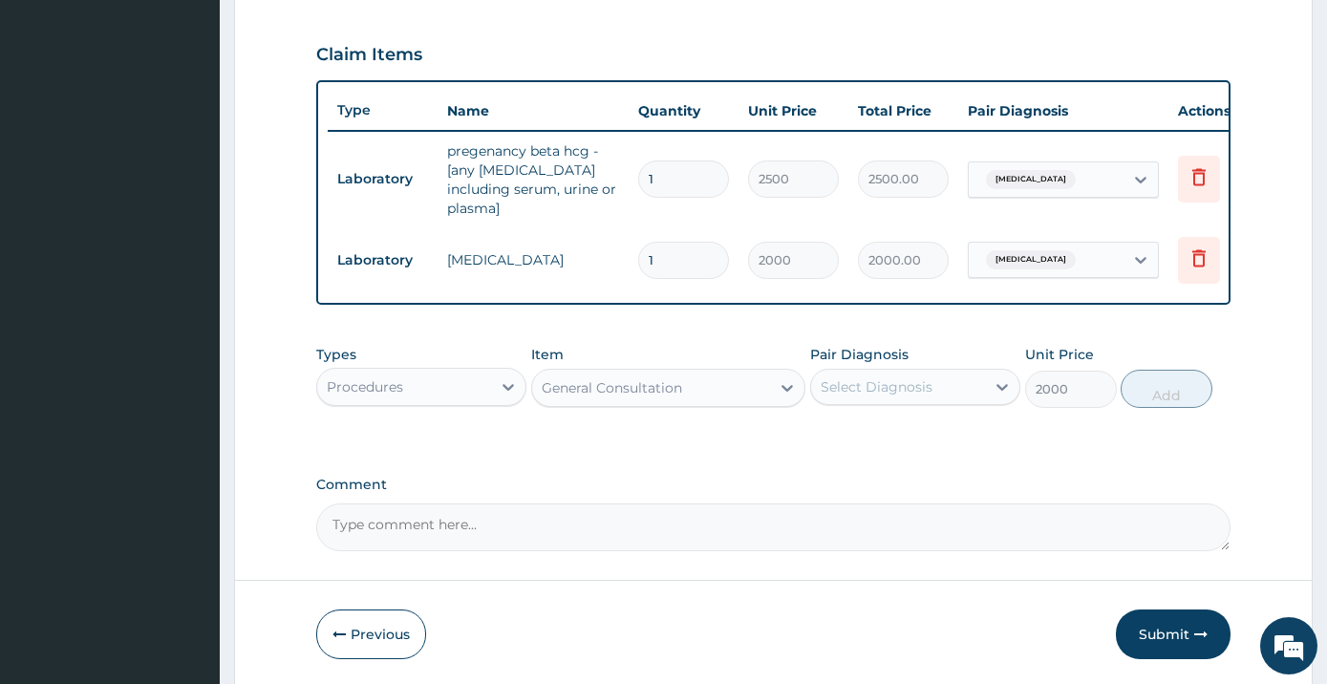
click at [923, 397] on div "Pair Diagnosis Select Diagnosis" at bounding box center [915, 376] width 210 height 63
click at [927, 382] on div "Select Diagnosis" at bounding box center [877, 386] width 112 height 19
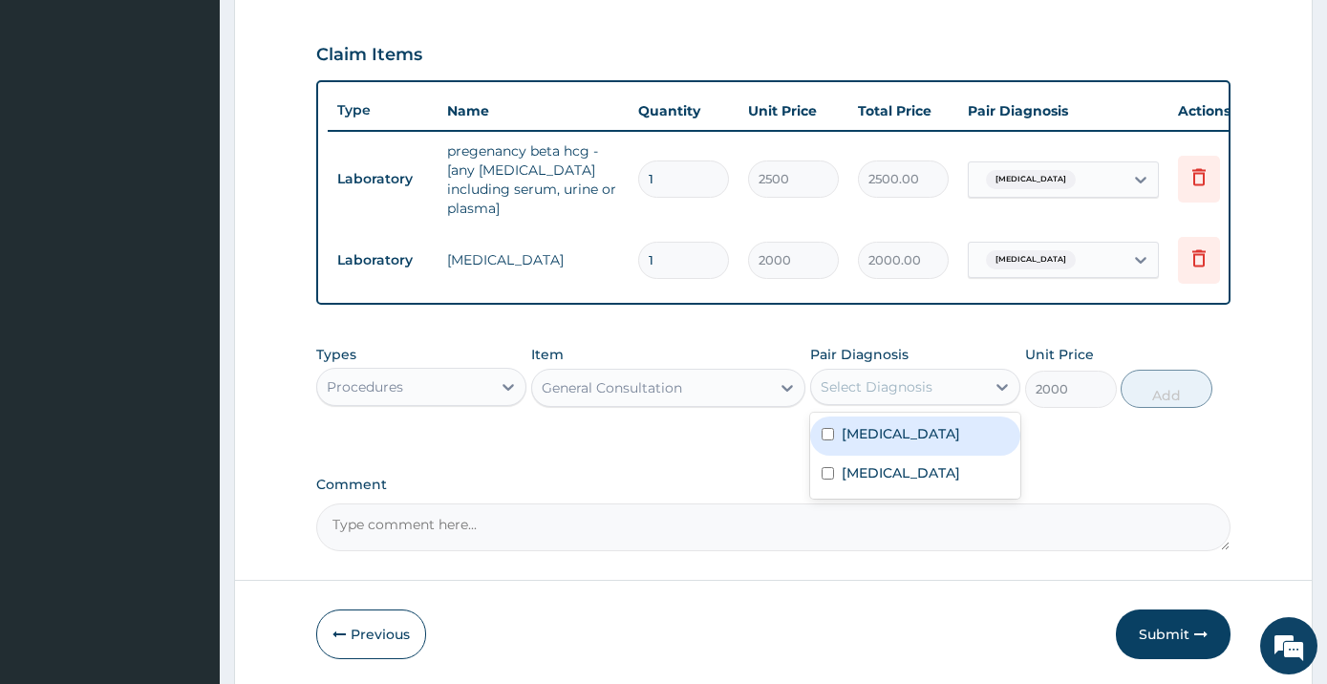
click at [863, 424] on label "[MEDICAL_DATA]" at bounding box center [901, 433] width 118 height 19
click at [836, 445] on div "[MEDICAL_DATA]" at bounding box center [915, 436] width 210 height 39
checkbox input "false"
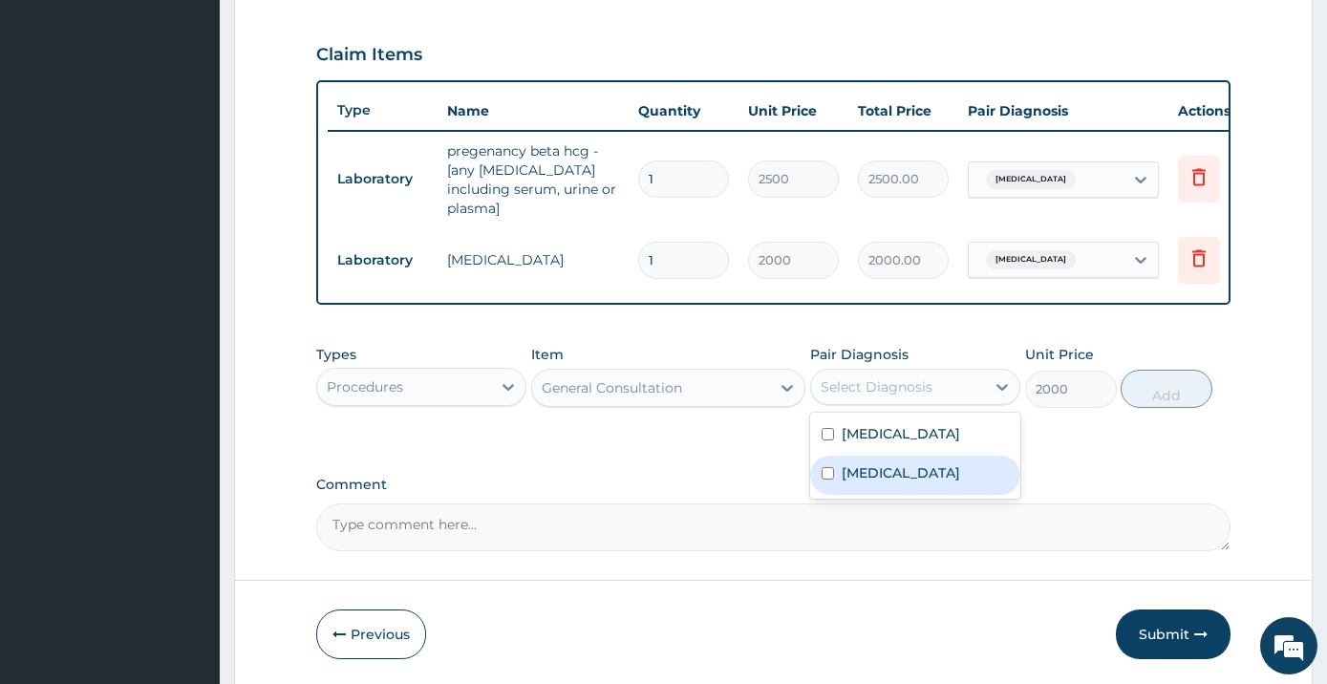
click at [833, 456] on div "[MEDICAL_DATA]" at bounding box center [915, 475] width 210 height 39
checkbox input "true"
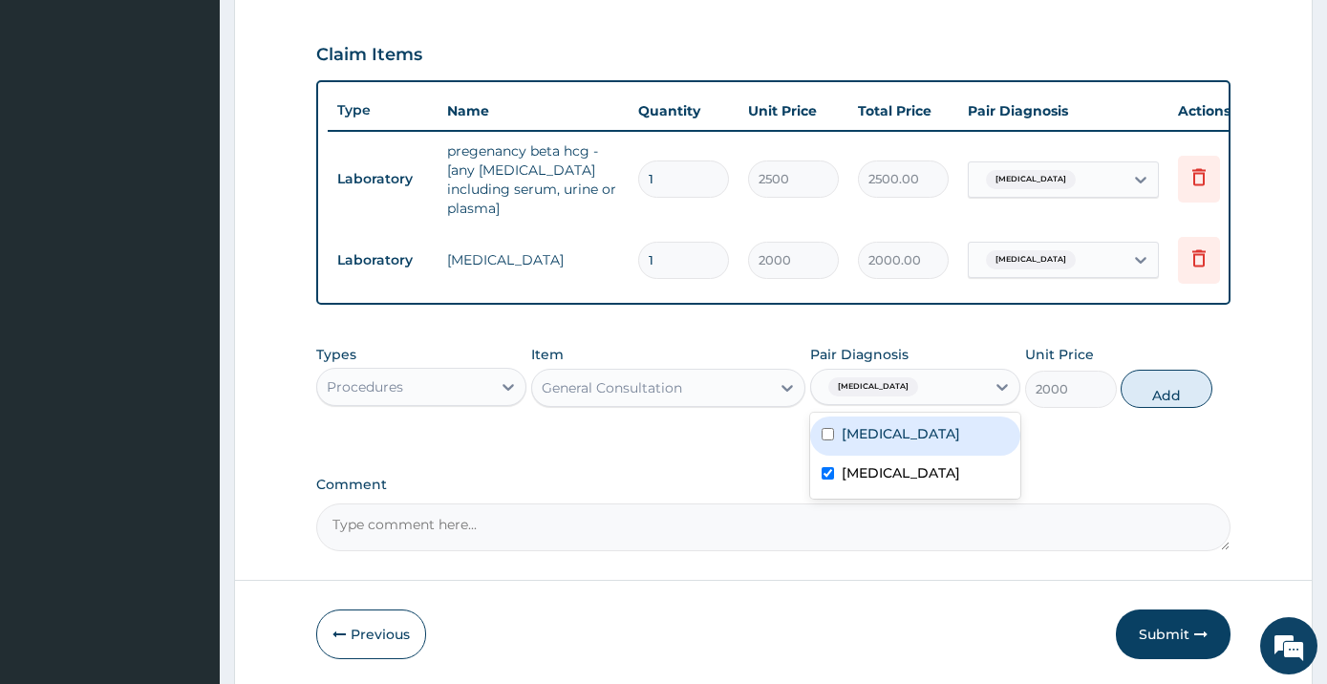
drag, startPoint x: 839, startPoint y: 437, endPoint x: 866, endPoint y: 439, distance: 27.9
click at [839, 436] on div "[MEDICAL_DATA]" at bounding box center [915, 436] width 210 height 39
checkbox input "true"
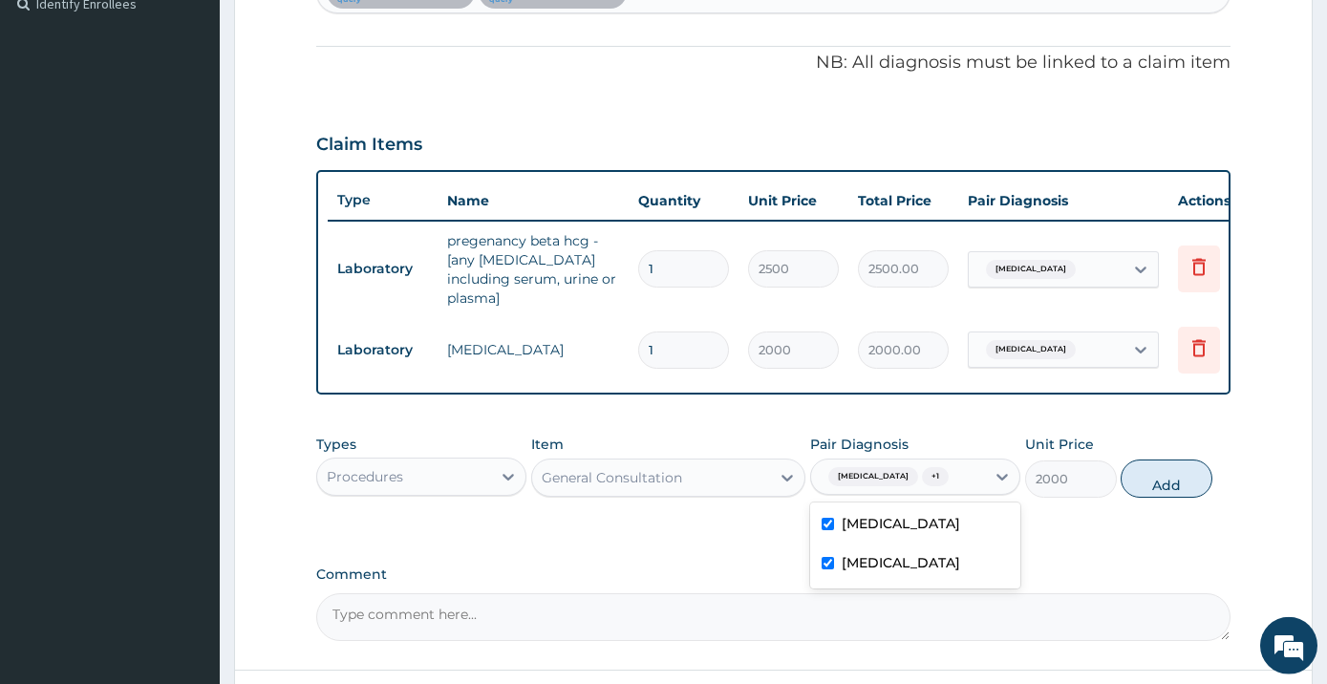
scroll to position [321, 0]
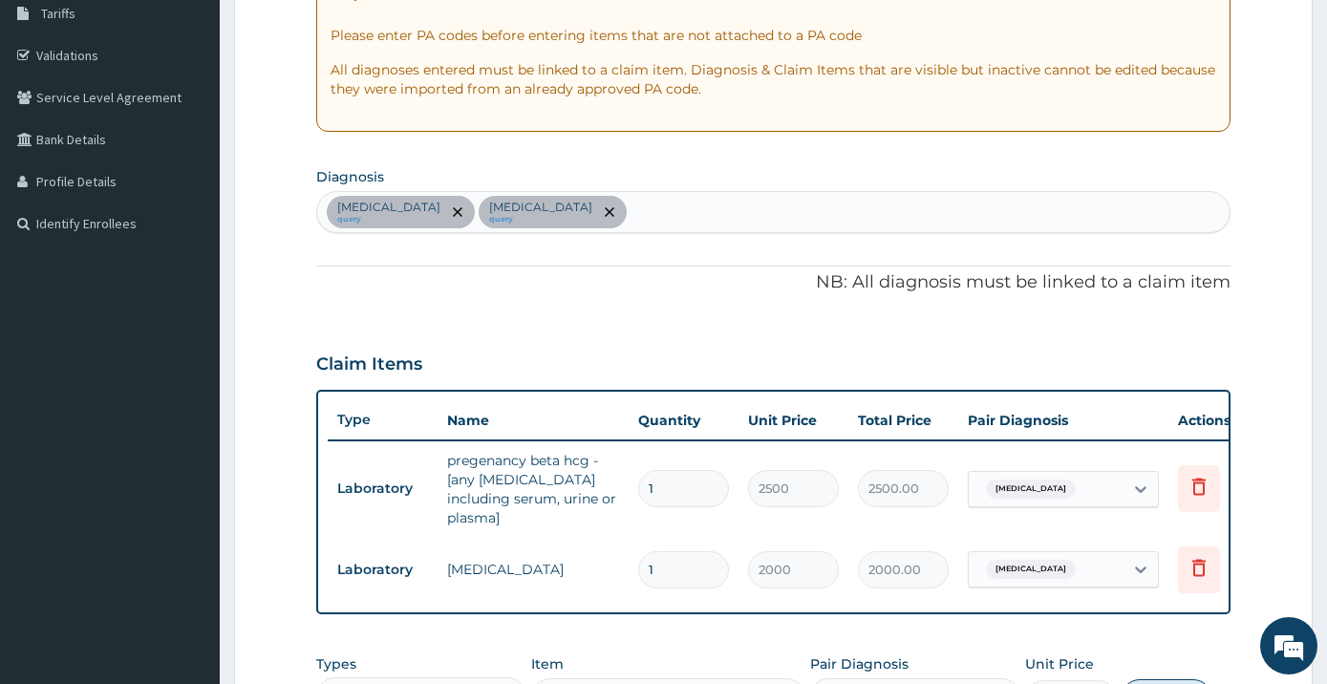
click at [554, 203] on div "[MEDICAL_DATA] query [MEDICAL_DATA] query" at bounding box center [773, 212] width 913 height 40
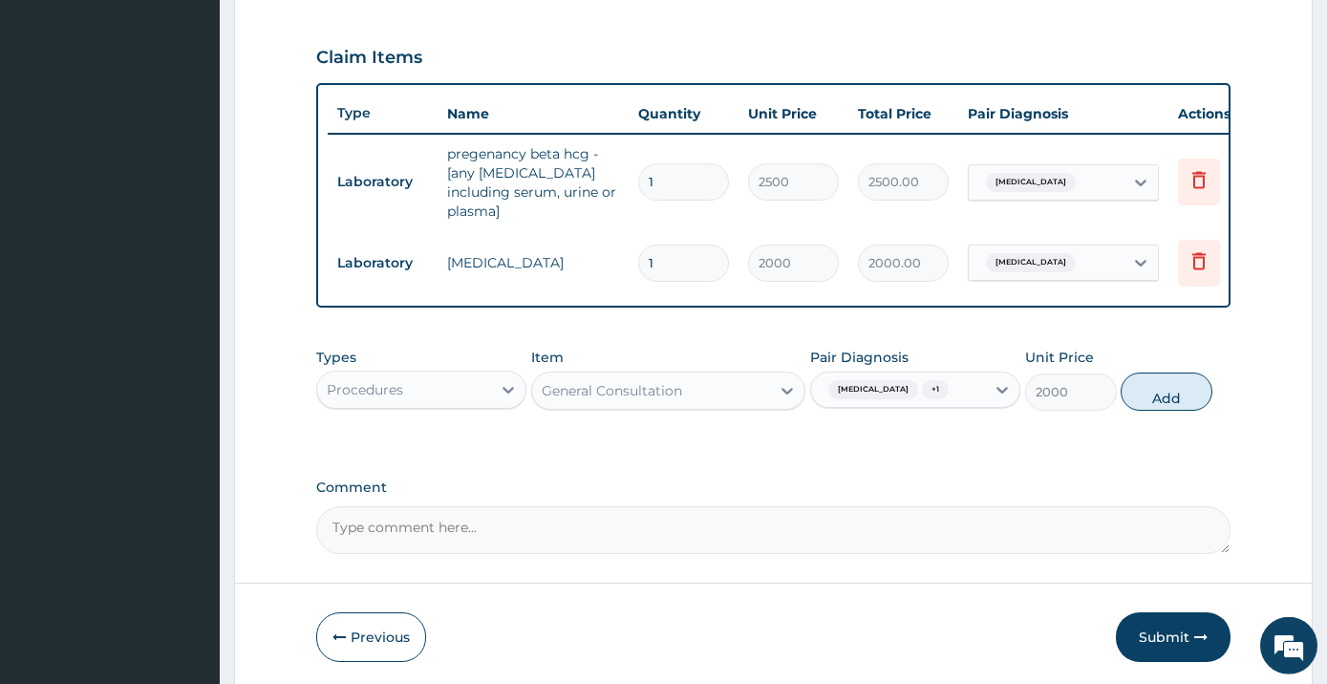
scroll to position [631, 0]
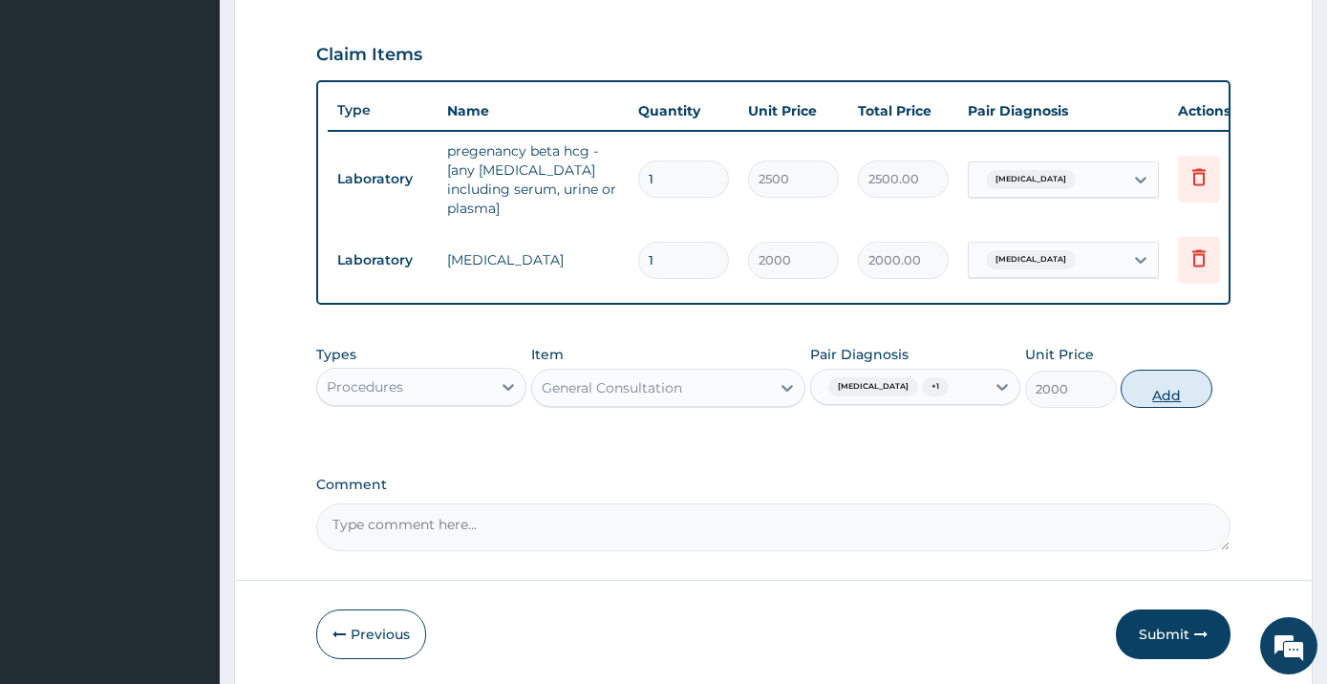
click at [1165, 385] on button "Add" at bounding box center [1167, 389] width 92 height 38
type input "0"
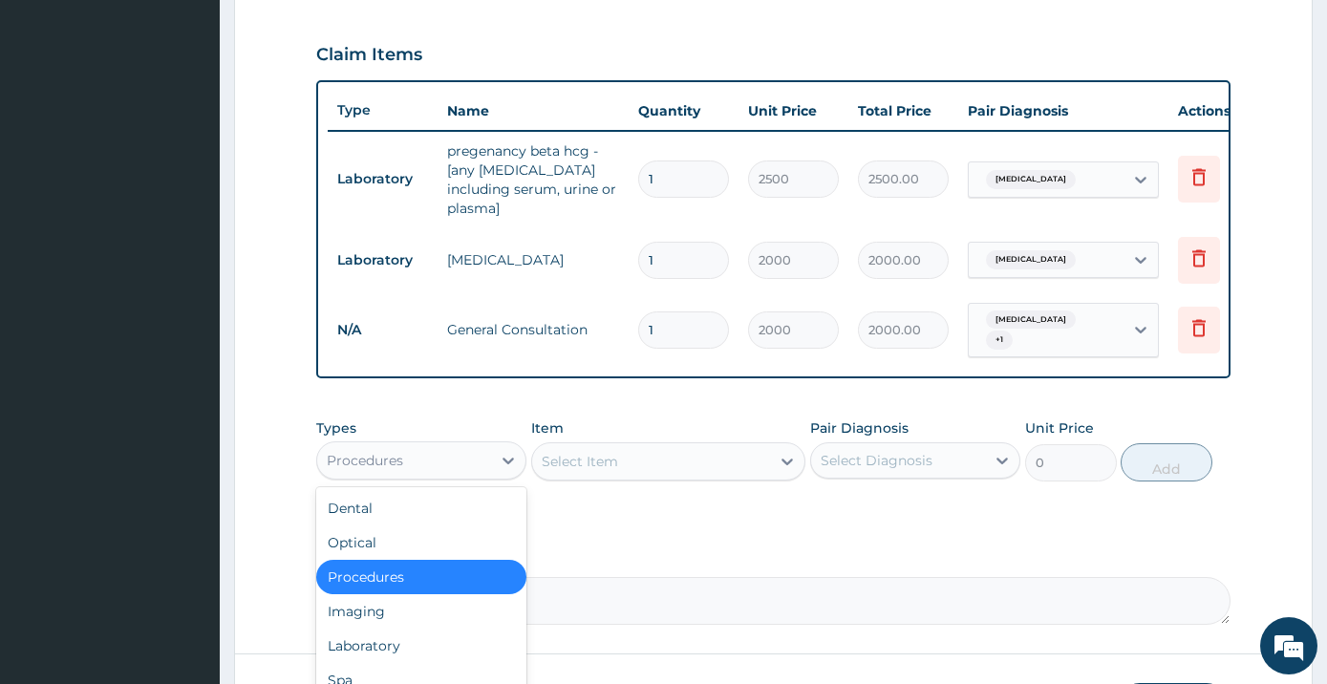
click at [434, 445] on div "Procedures" at bounding box center [404, 460] width 174 height 31
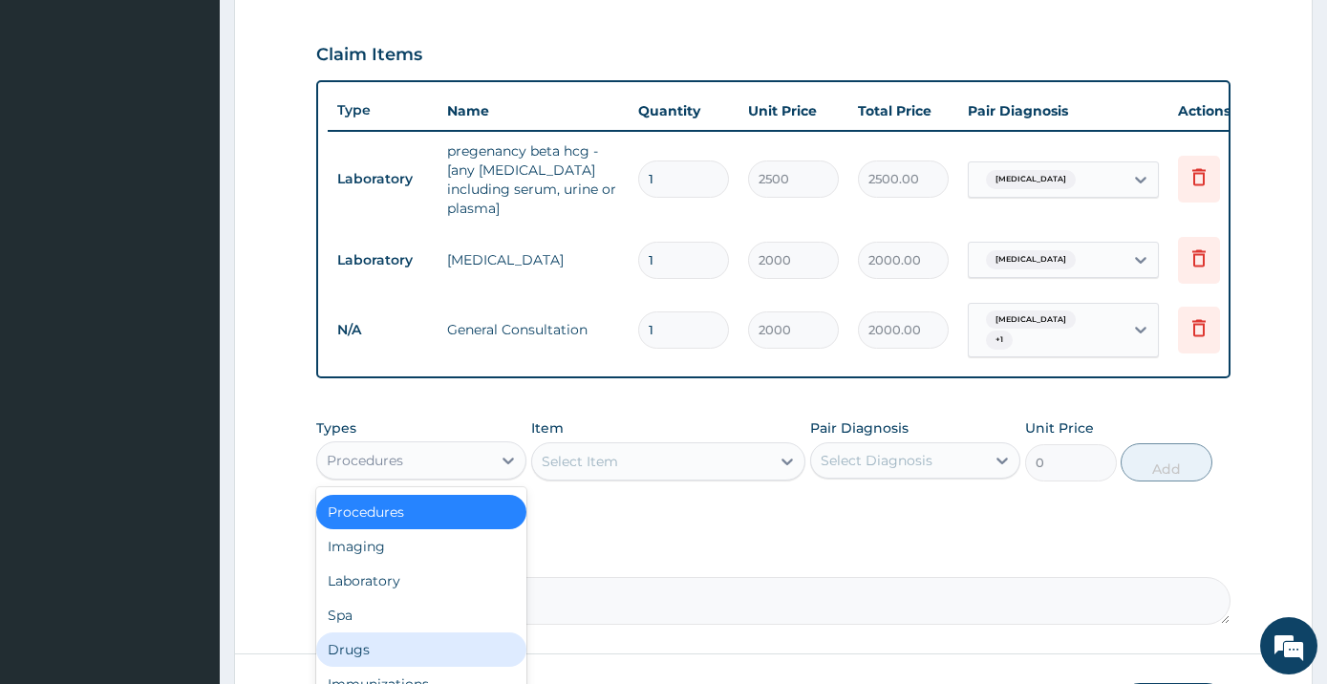
click at [380, 632] on div "Drugs" at bounding box center [421, 649] width 210 height 34
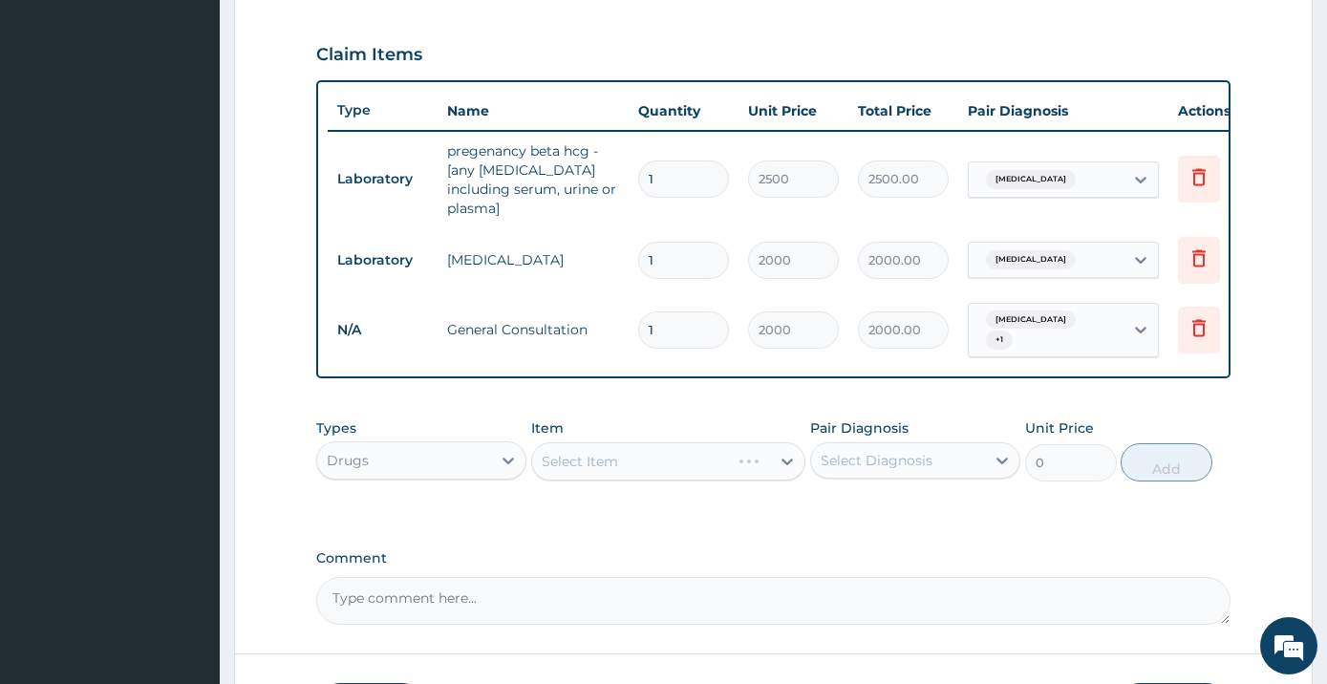
click at [764, 446] on div "Select Item" at bounding box center [668, 461] width 274 height 38
click at [734, 442] on div "Select Item" at bounding box center [668, 461] width 274 height 38
click at [755, 446] on div "Select Item" at bounding box center [651, 461] width 238 height 31
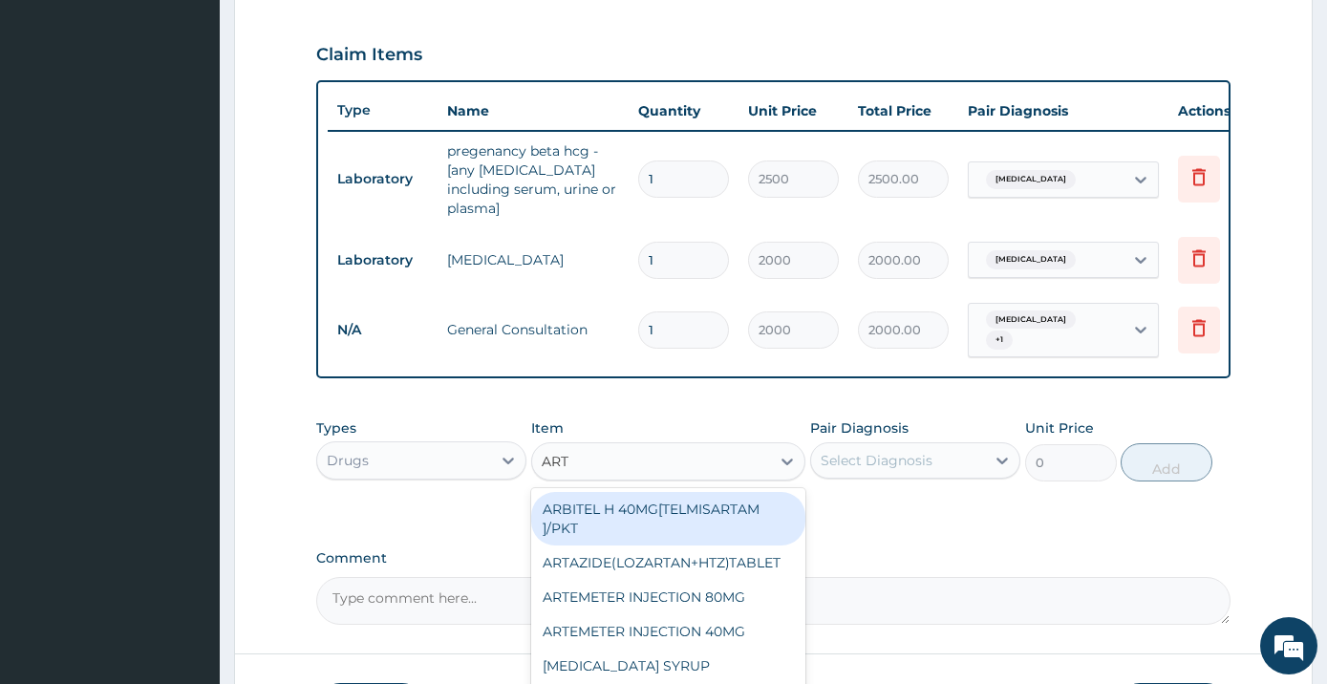
type input "ARTE"
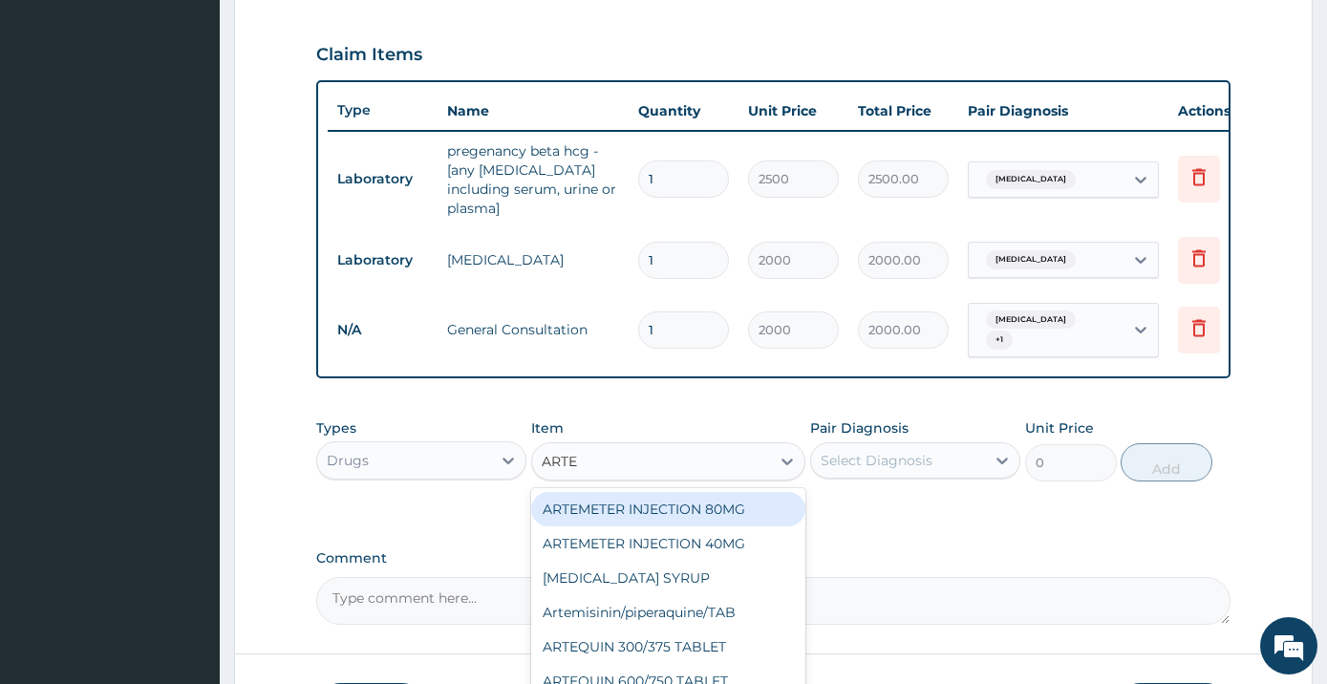
click at [655, 492] on div "ARTEMETER INJECTION 80MG" at bounding box center [668, 509] width 274 height 34
type input "288"
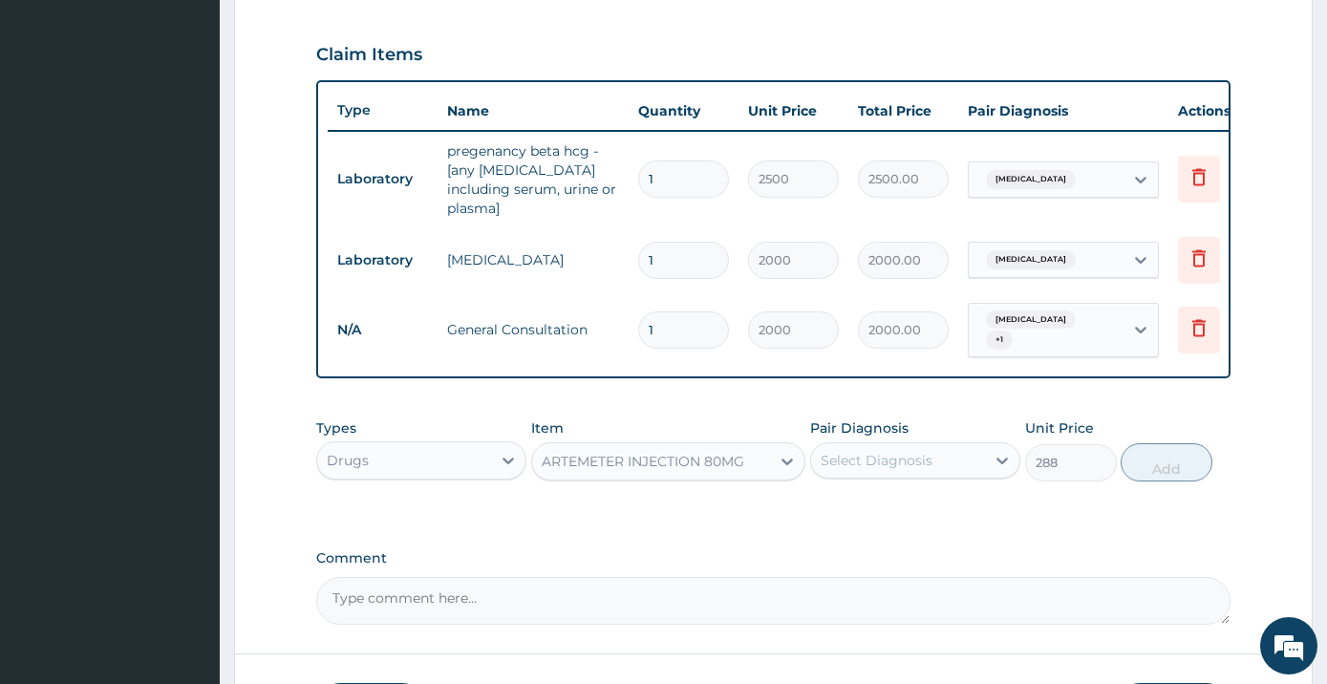
click at [935, 447] on div "Select Diagnosis" at bounding box center [898, 460] width 174 height 31
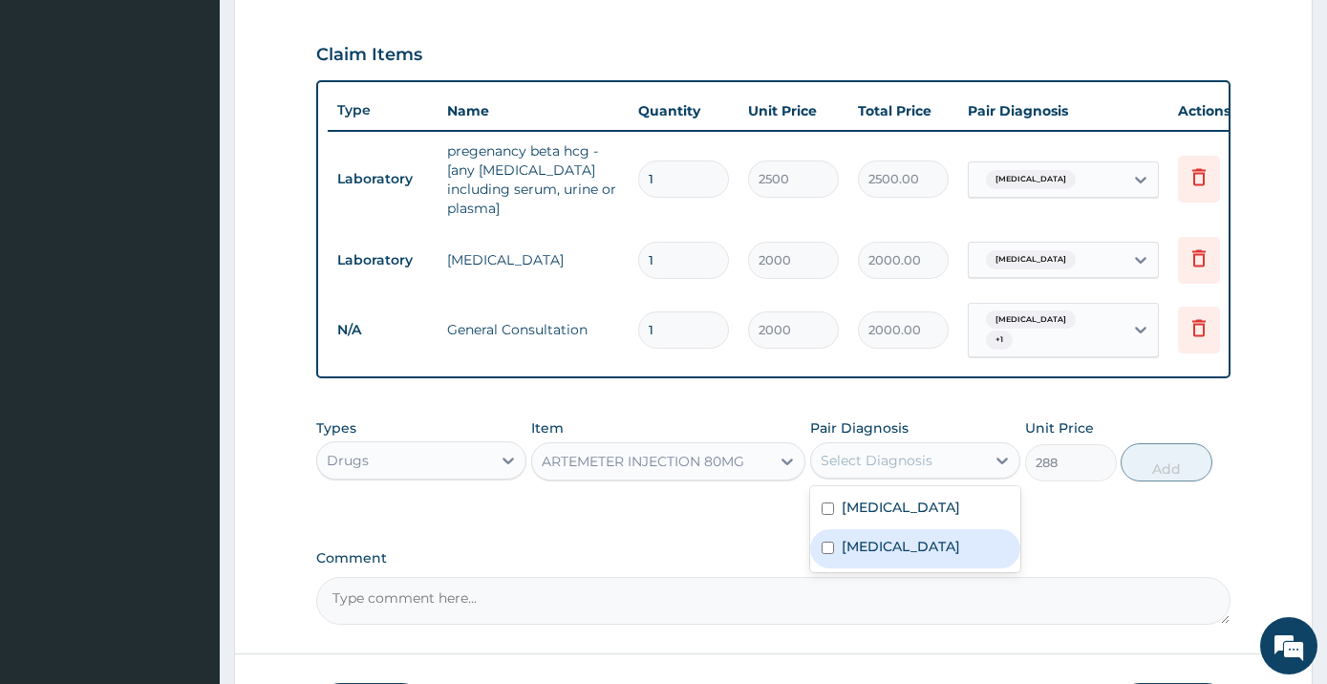
click at [931, 529] on div "[MEDICAL_DATA]" at bounding box center [915, 548] width 210 height 39
checkbox input "true"
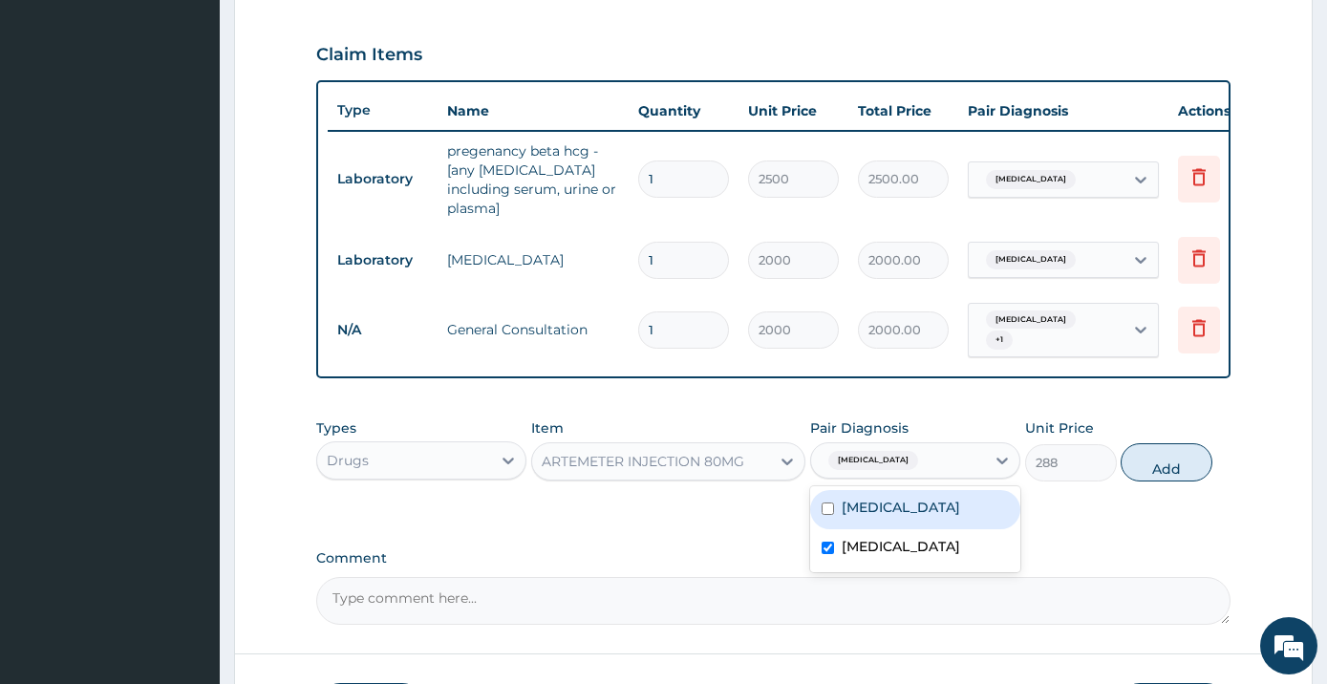
click at [941, 500] on div "[MEDICAL_DATA]" at bounding box center [915, 509] width 210 height 39
checkbox input "true"
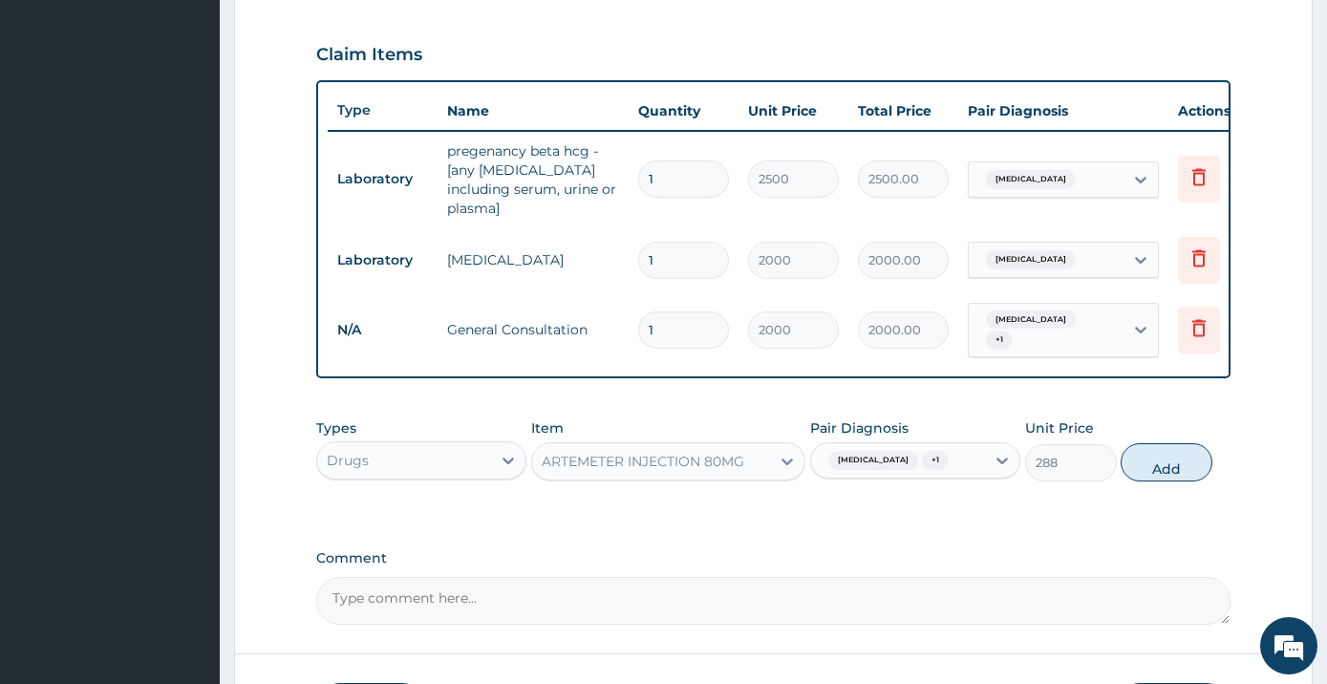
click at [1131, 457] on button "Add" at bounding box center [1167, 462] width 92 height 38
type input "0"
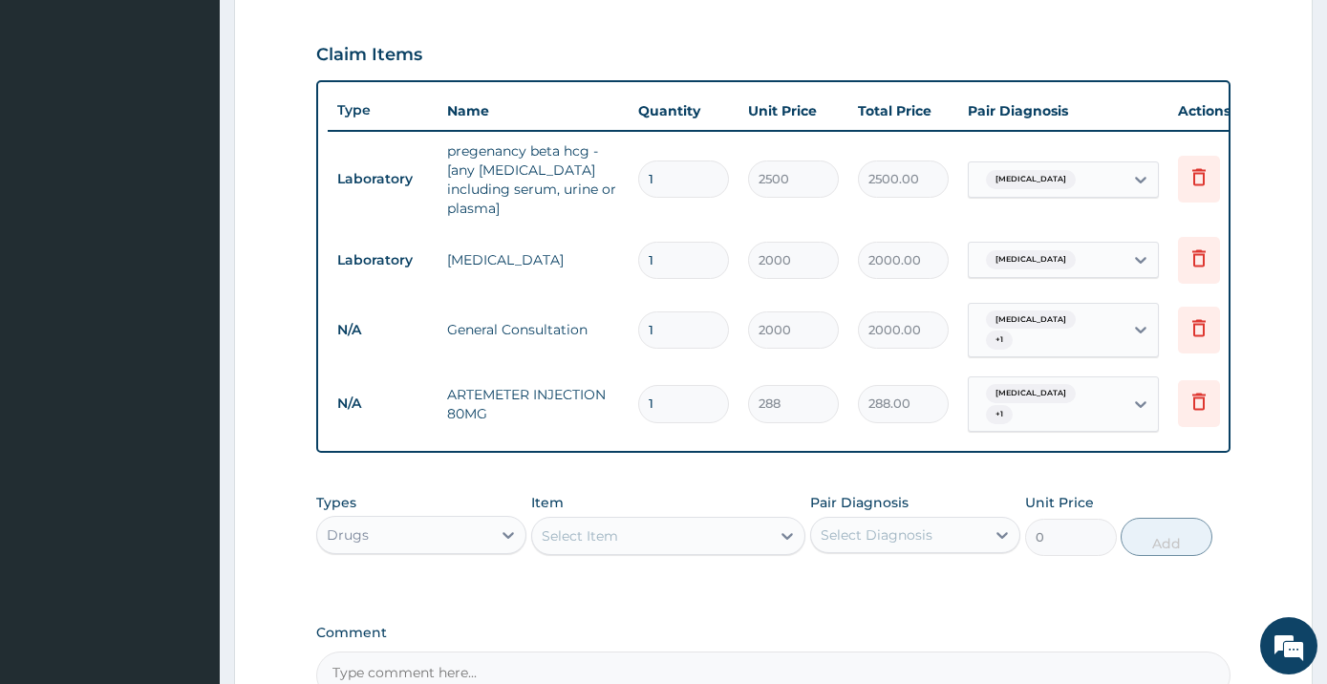
drag, startPoint x: 661, startPoint y: 376, endPoint x: 633, endPoint y: 374, distance: 27.8
click at [638, 385] on input "1" at bounding box center [683, 403] width 91 height 37
type input "6"
type input "1728.00"
type input "6"
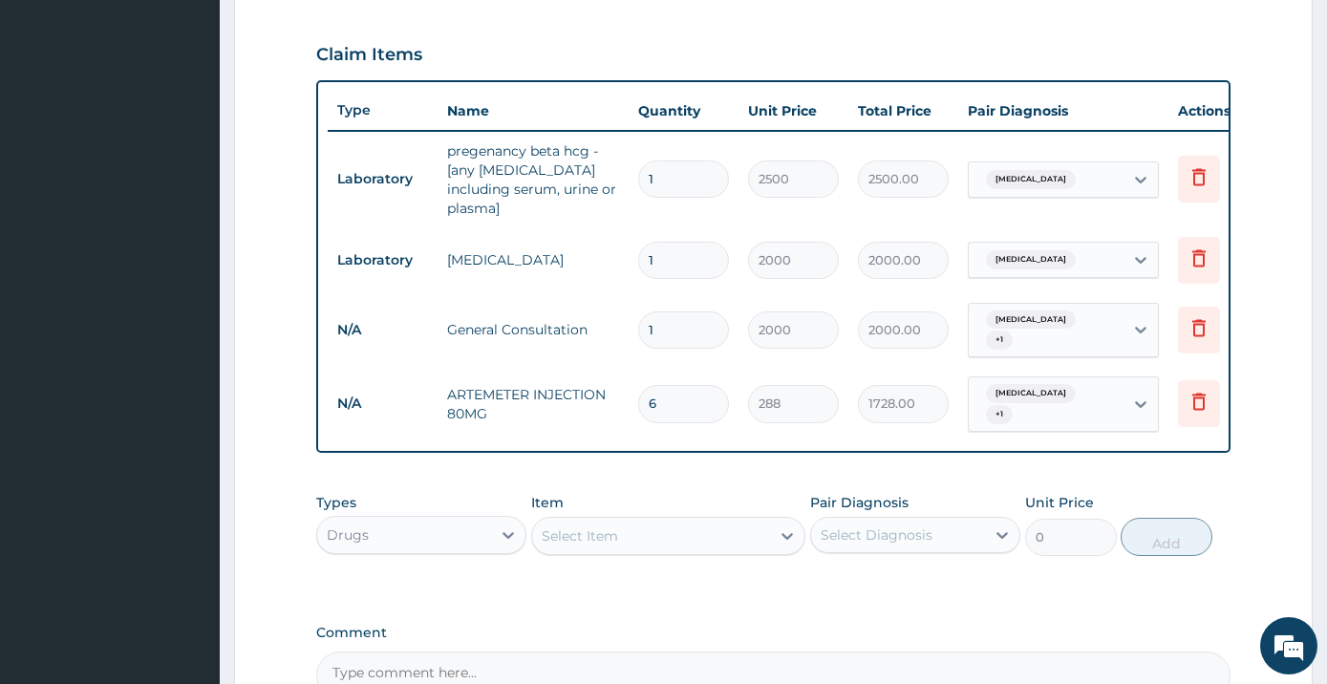
click at [728, 521] on div "Select Item" at bounding box center [651, 536] width 238 height 31
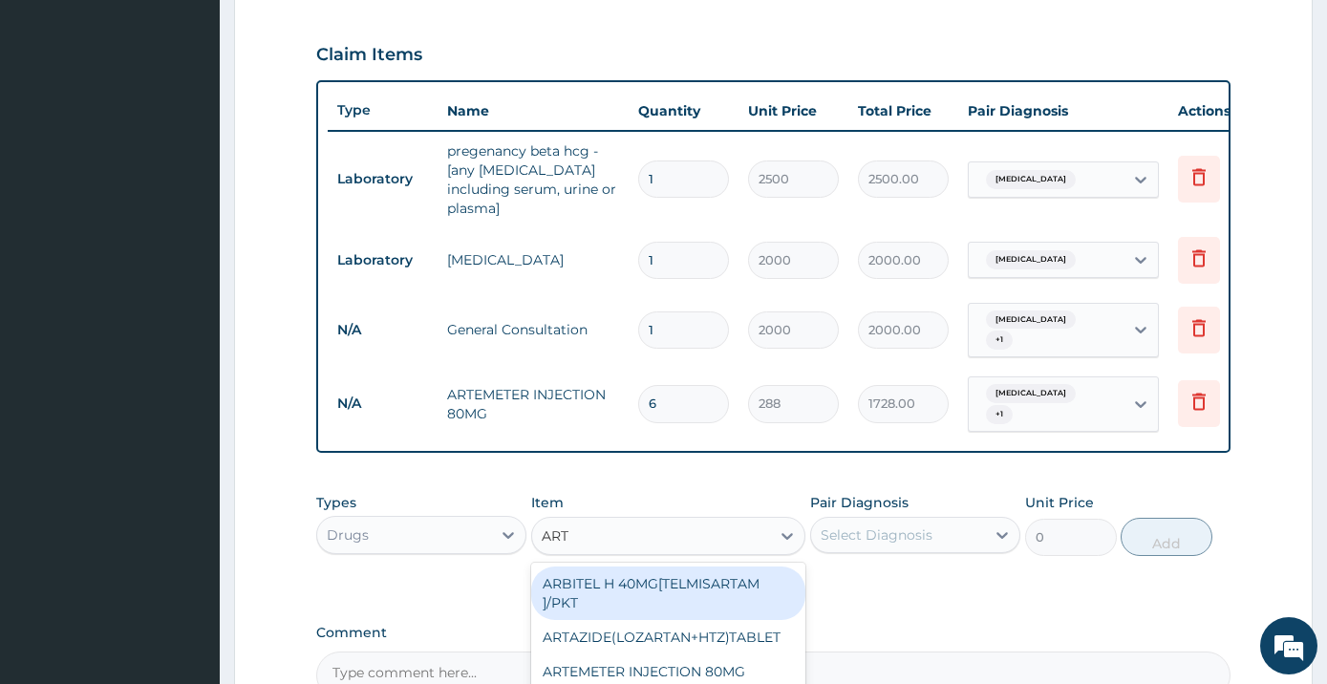
type input "ARTE"
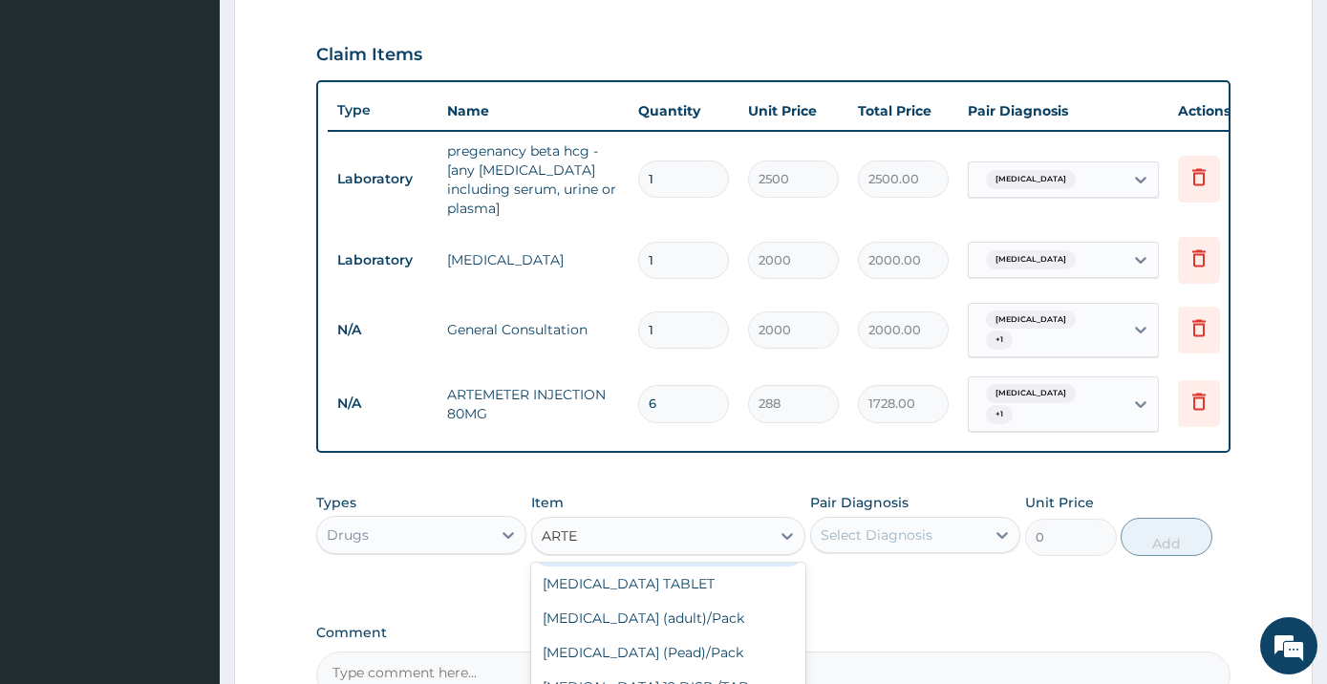
scroll to position [296, 0]
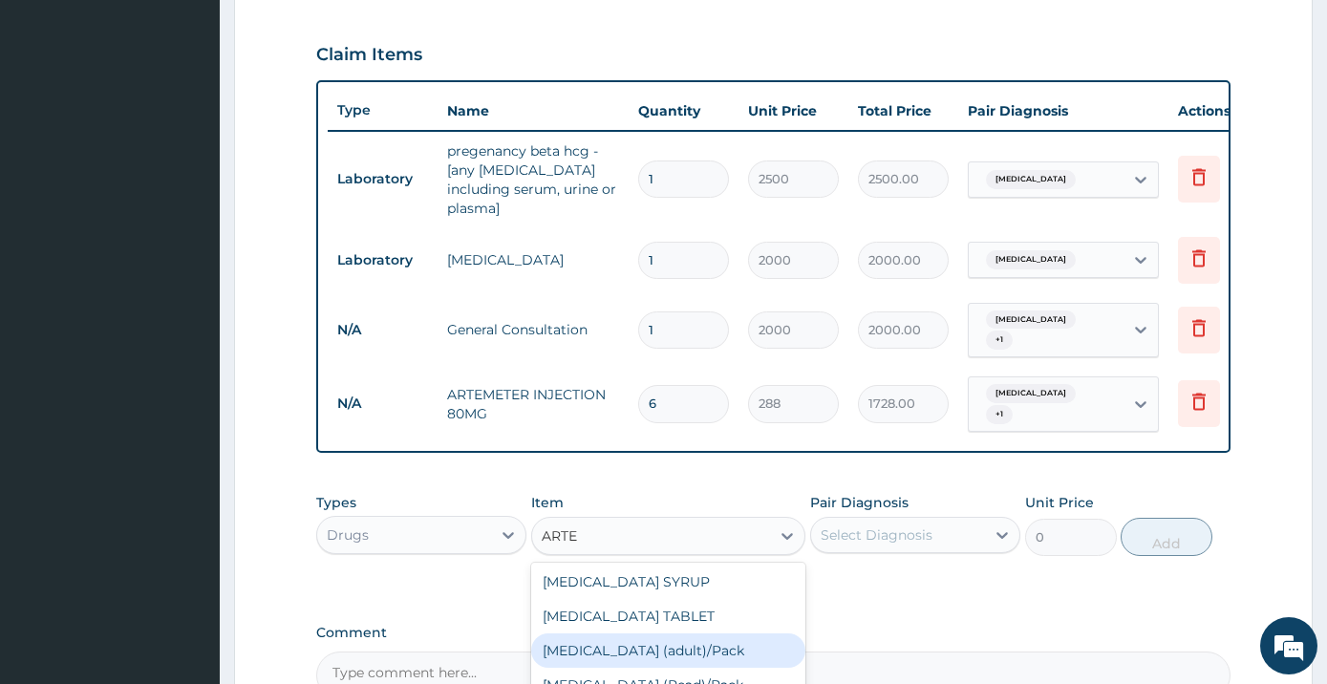
click at [678, 633] on div "[MEDICAL_DATA] (adult)/Pack" at bounding box center [668, 650] width 274 height 34
type input "2400"
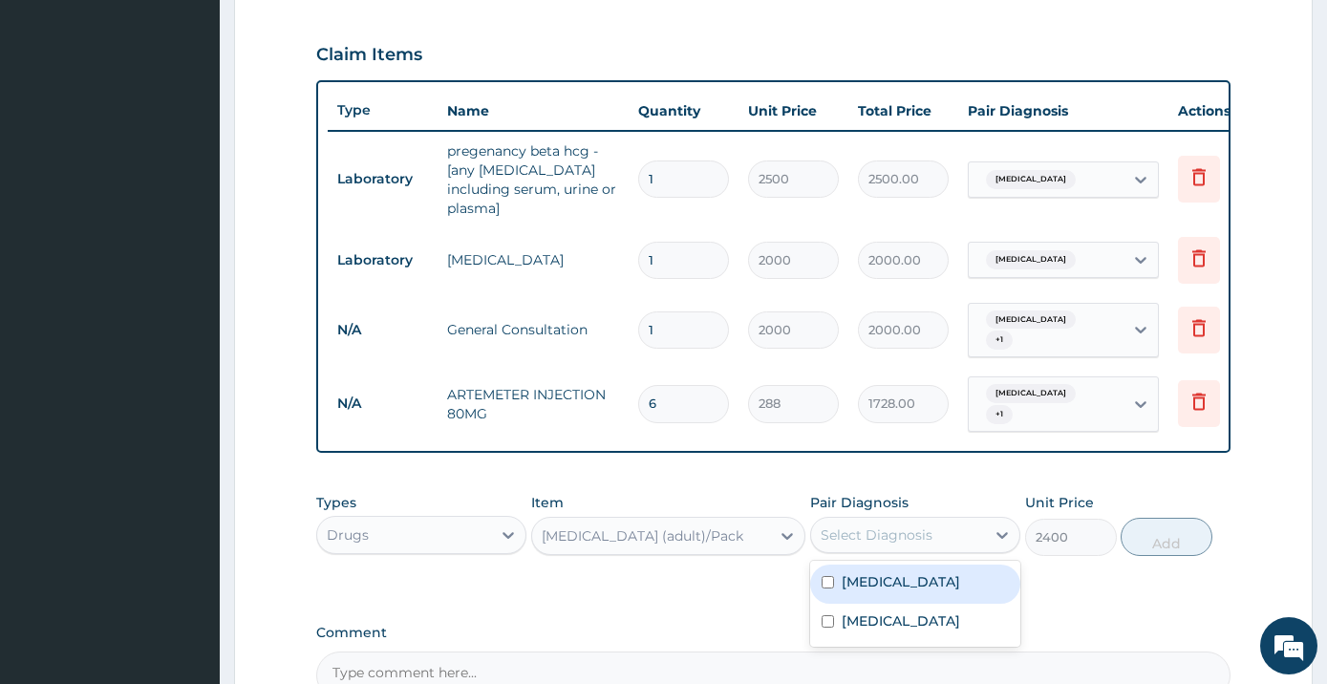
click at [937, 520] on div "Select Diagnosis" at bounding box center [898, 535] width 174 height 31
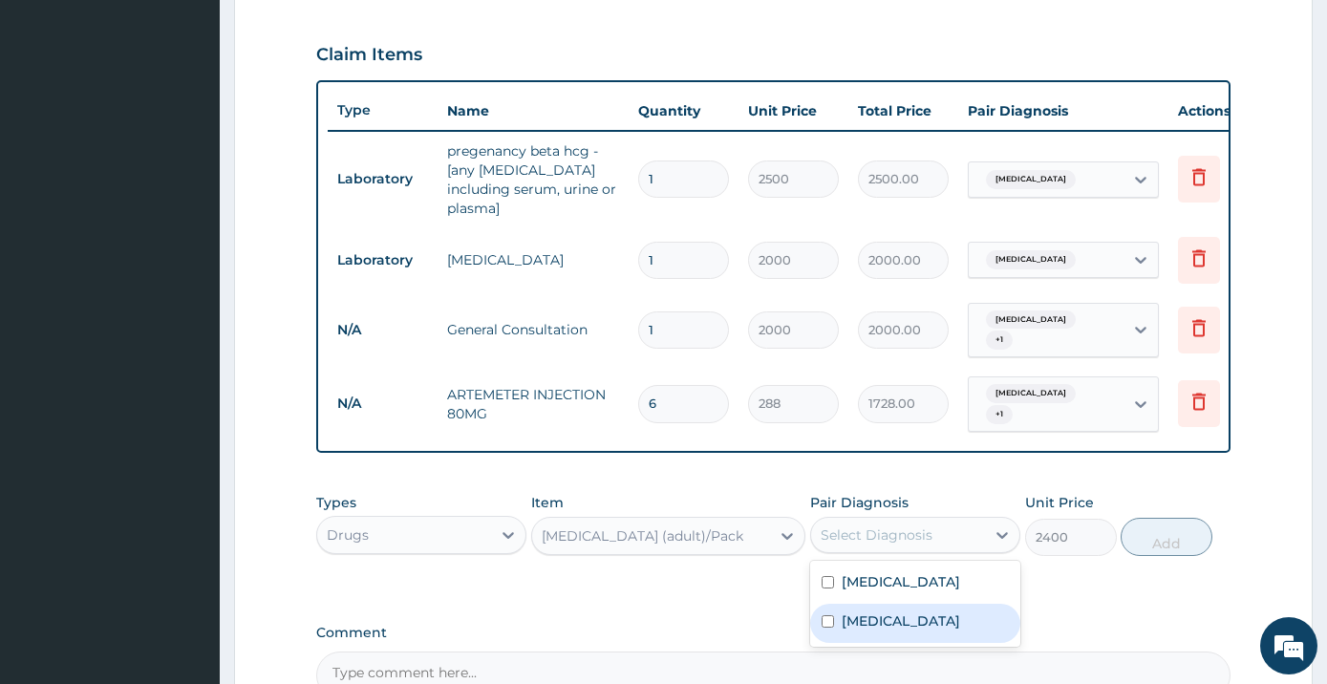
click at [913, 604] on div "[MEDICAL_DATA]" at bounding box center [915, 623] width 210 height 39
checkbox input "true"
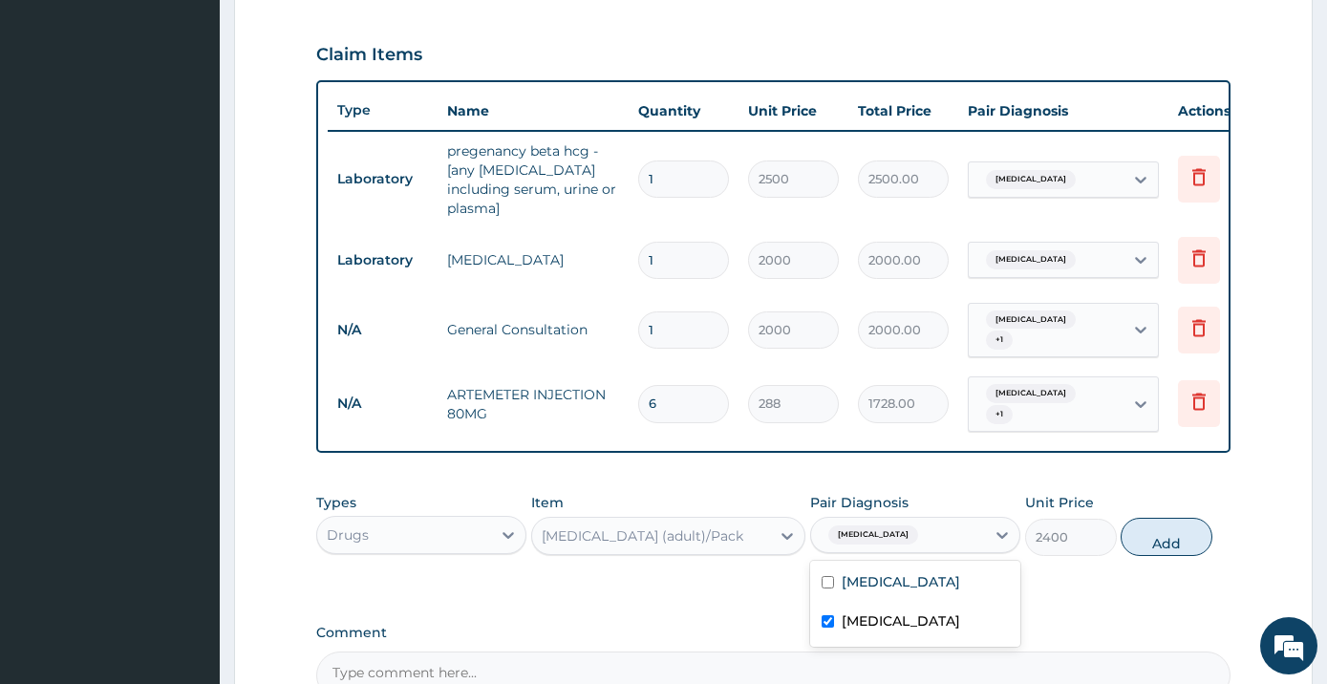
click at [930, 574] on div "[MEDICAL_DATA]" at bounding box center [915, 584] width 210 height 39
checkbox input "true"
click at [1171, 518] on button "Add" at bounding box center [1167, 537] width 92 height 38
type input "0"
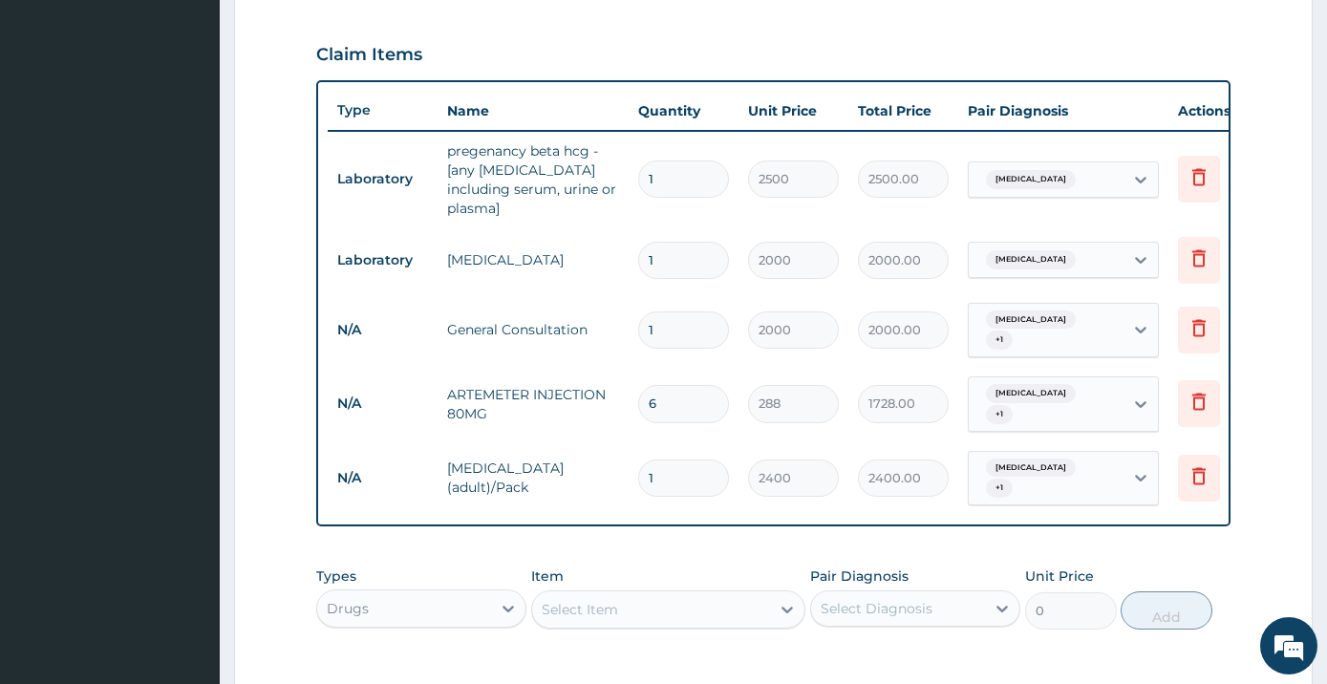
click at [669, 594] on div "Select Item" at bounding box center [651, 609] width 238 height 31
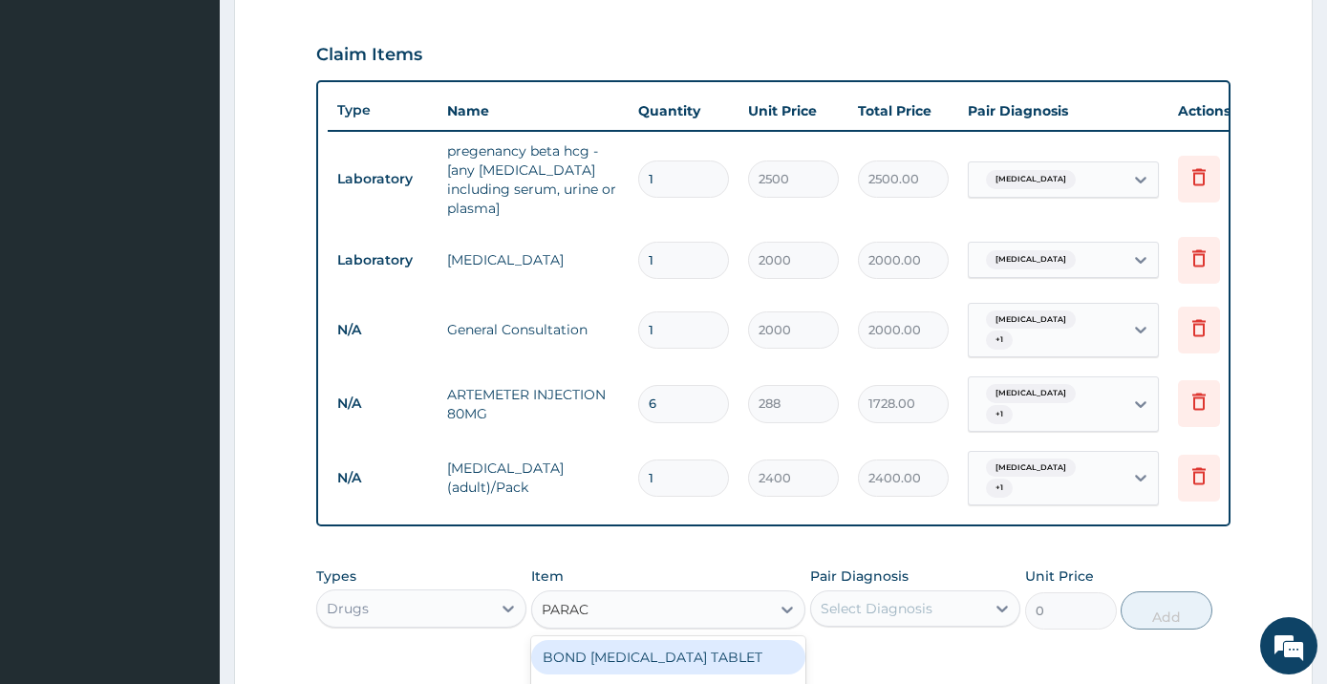
type input "PARACE"
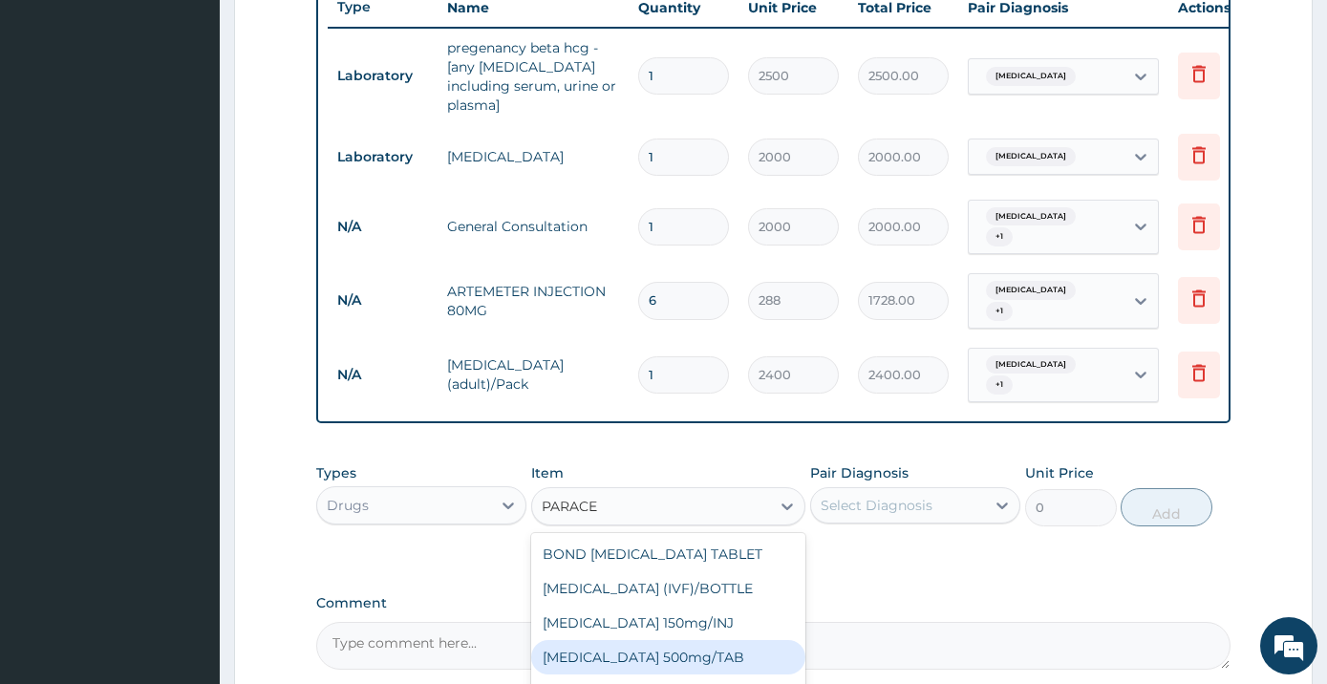
click at [714, 640] on div "[MEDICAL_DATA] 500mg/TAB" at bounding box center [668, 657] width 274 height 34
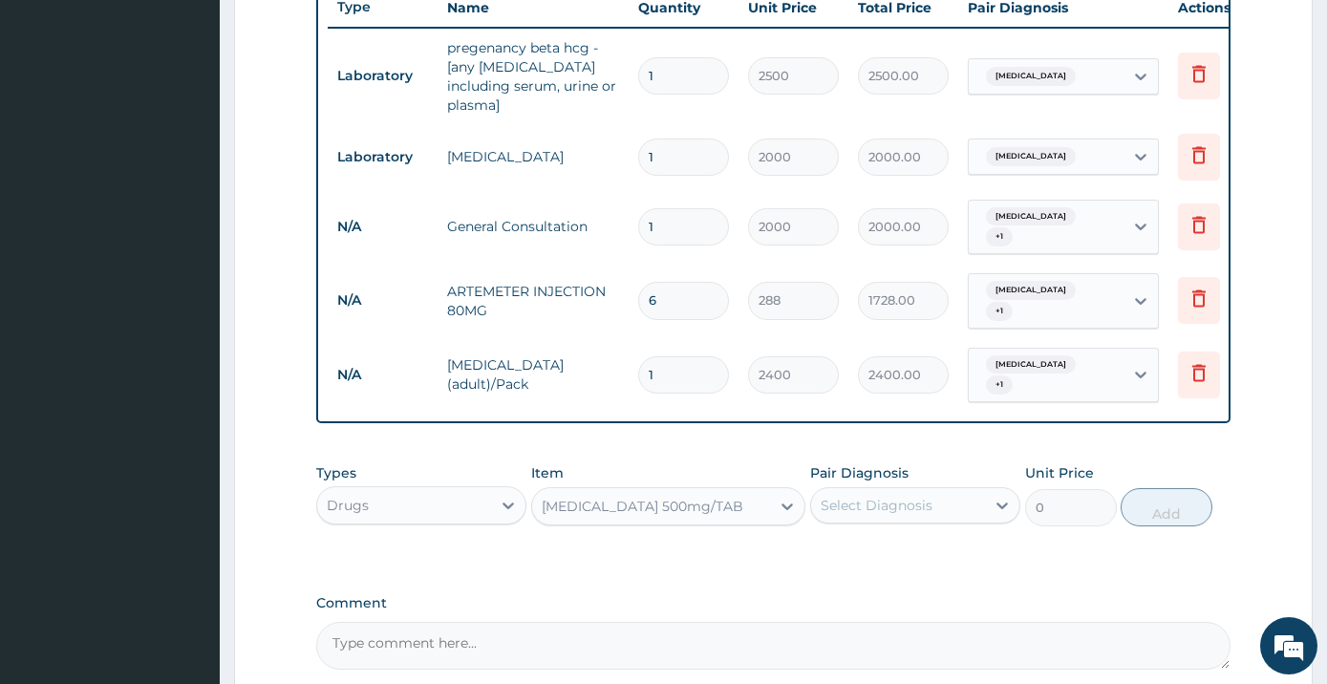
type input "10"
click at [939, 490] on div "Select Diagnosis" at bounding box center [898, 505] width 174 height 31
click at [934, 535] on div "[MEDICAL_DATA]" at bounding box center [915, 554] width 210 height 39
checkbox input "true"
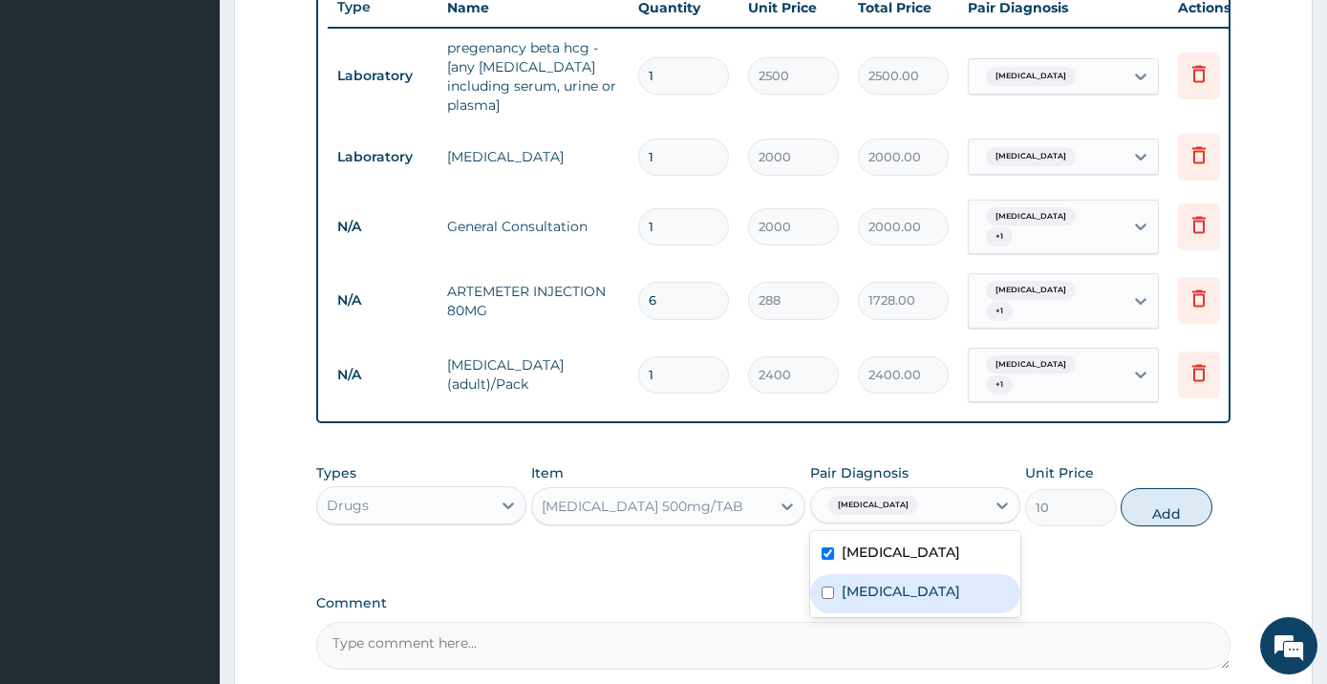
click at [927, 574] on div "[MEDICAL_DATA]" at bounding box center [915, 593] width 210 height 39
checkbox input "true"
click at [1164, 488] on button "Add" at bounding box center [1167, 507] width 92 height 38
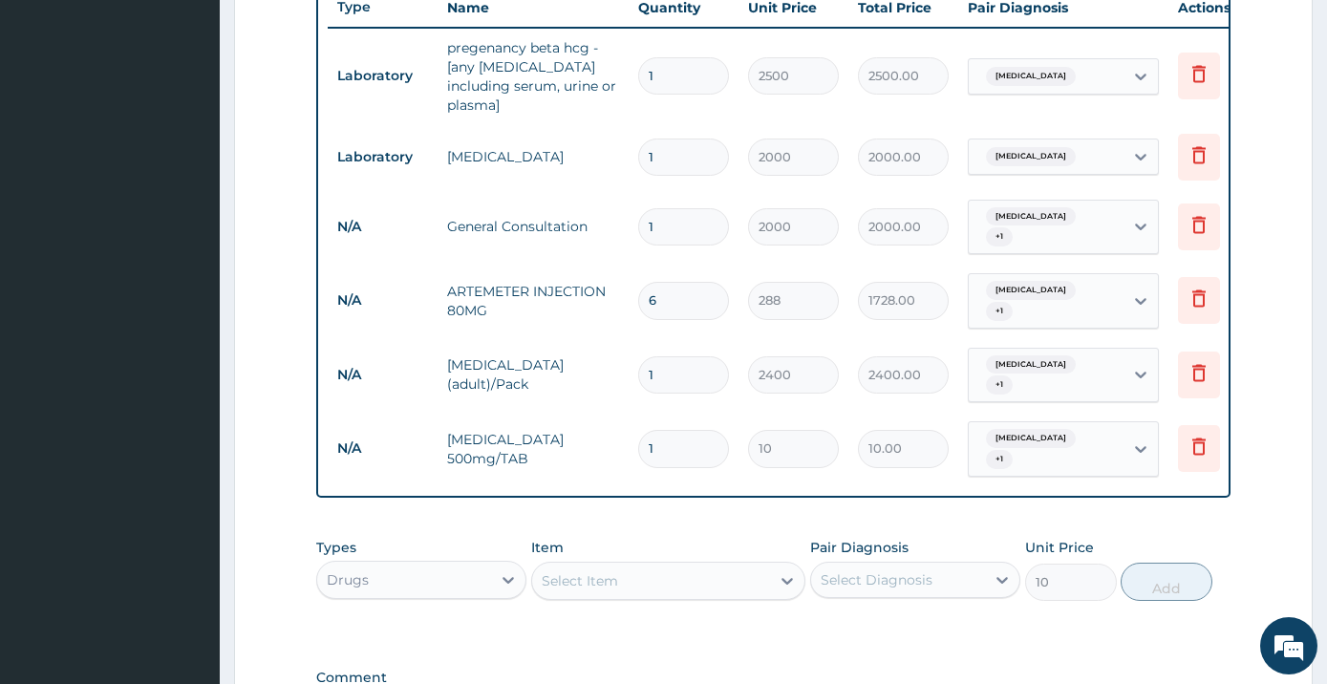
type input "0"
type input "18"
type input "180.00"
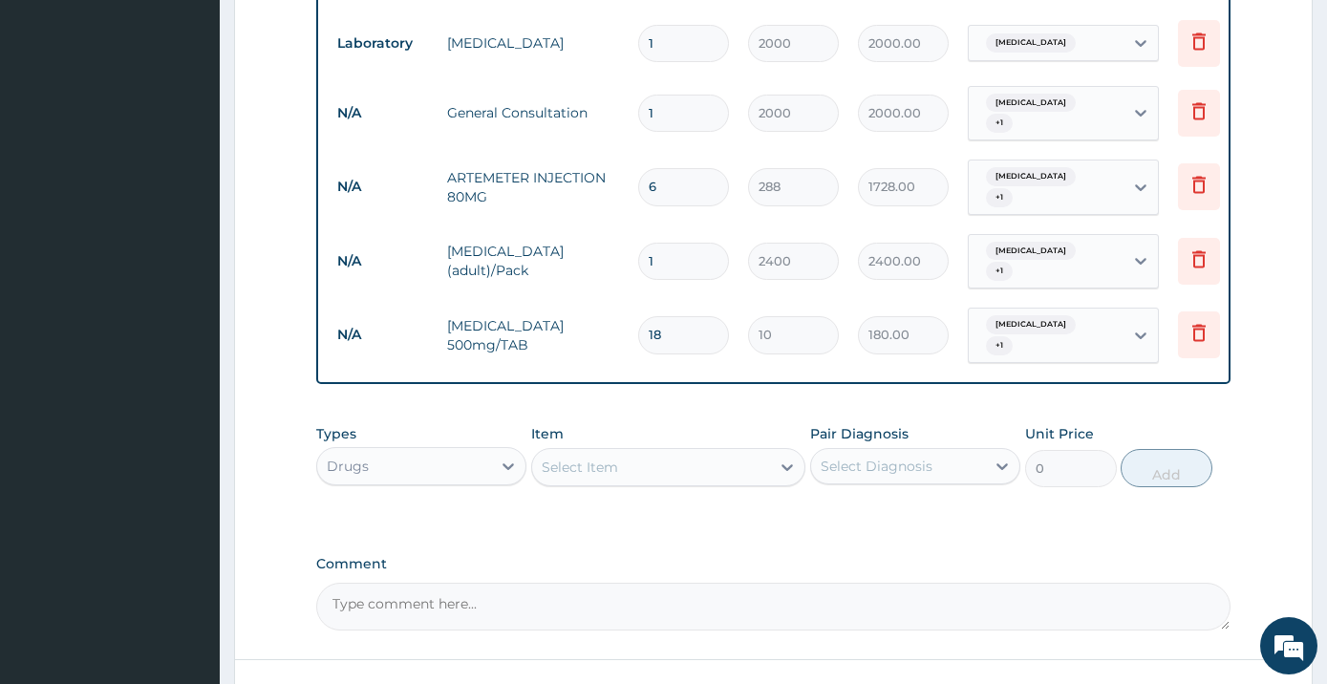
scroll to position [951, 0]
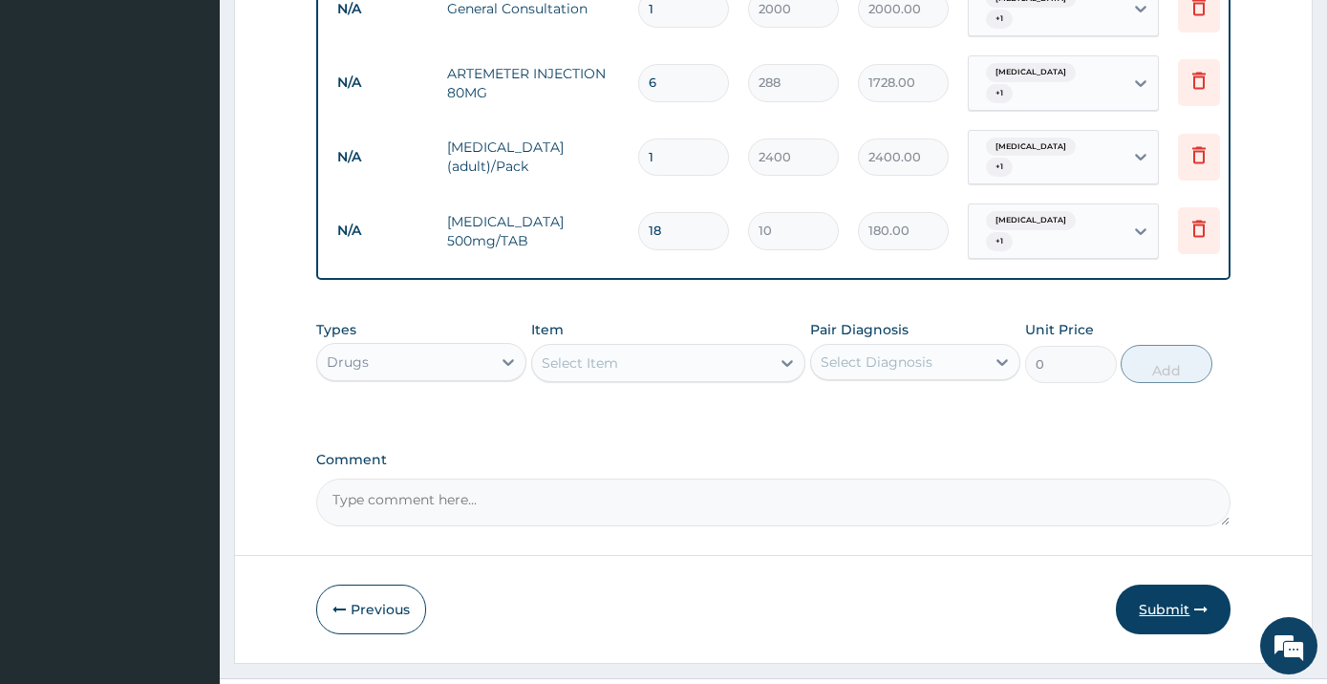
type input "18"
click at [1152, 585] on button "Submit" at bounding box center [1173, 610] width 115 height 50
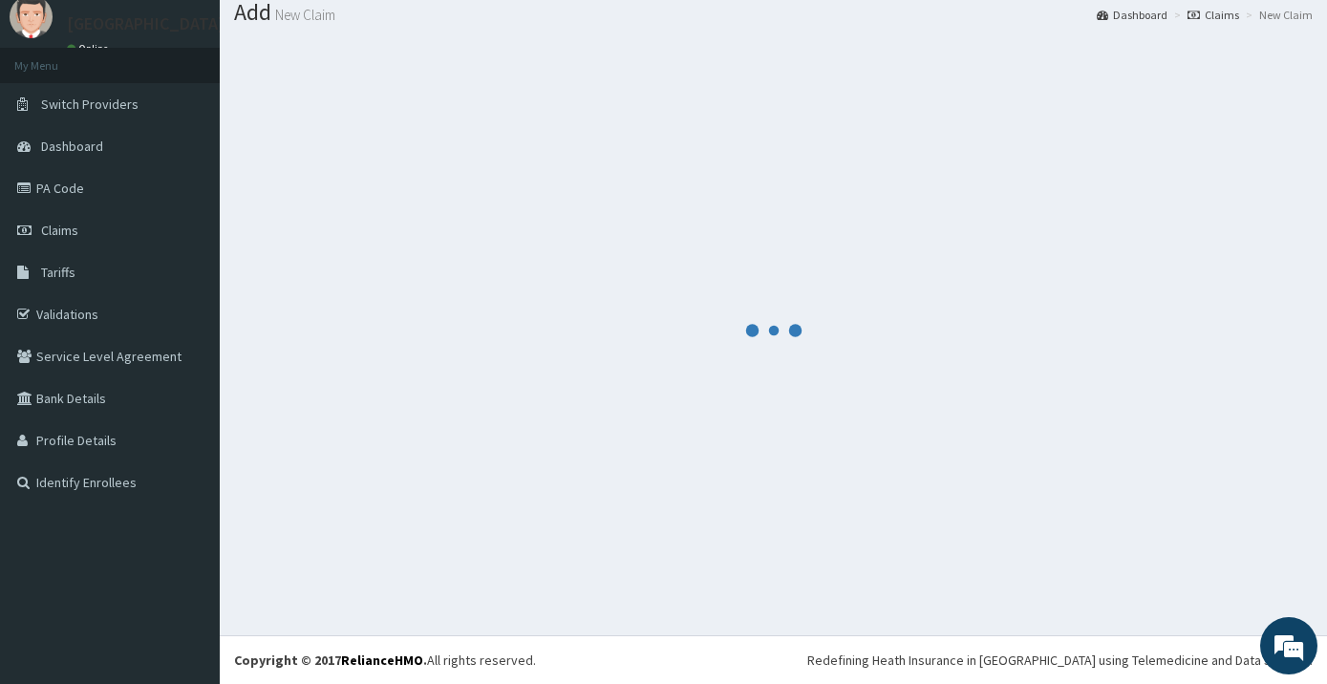
scroll to position [61, 0]
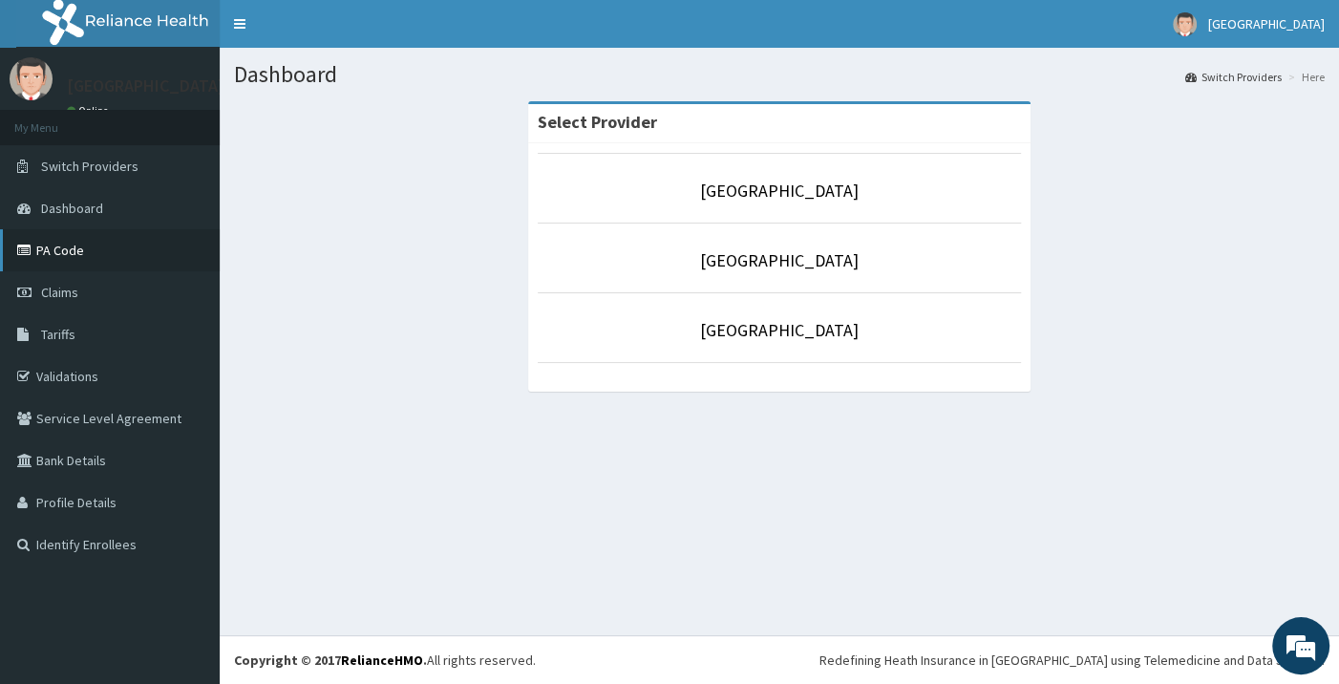
click at [66, 254] on link "PA Code" at bounding box center [110, 250] width 220 height 42
